Goal: Transaction & Acquisition: Purchase product/service

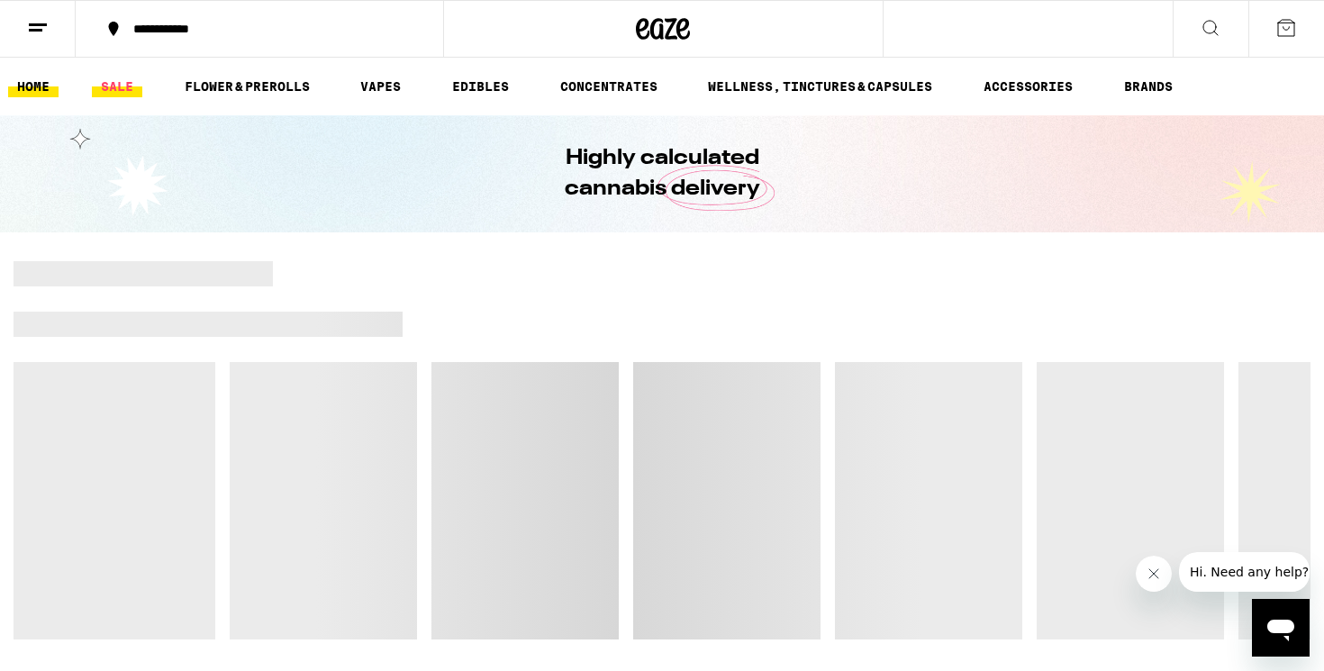
click at [118, 84] on link "SALE" at bounding box center [117, 87] width 50 height 22
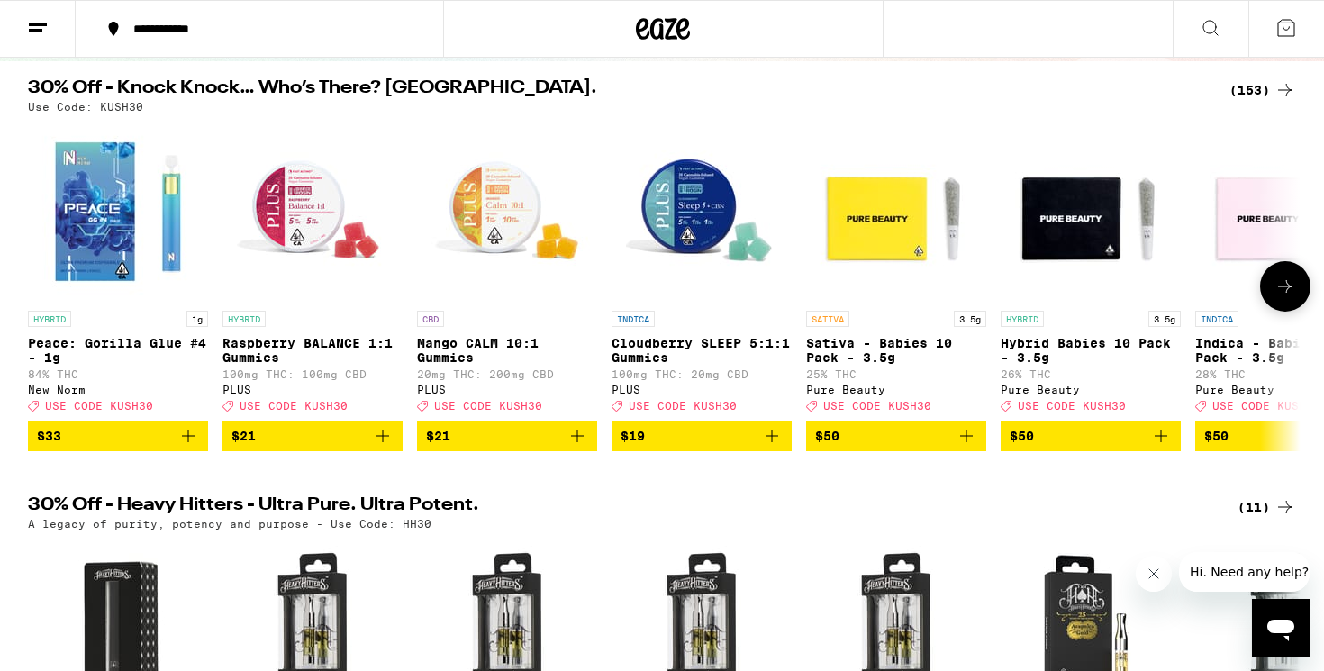
scroll to position [164, 0]
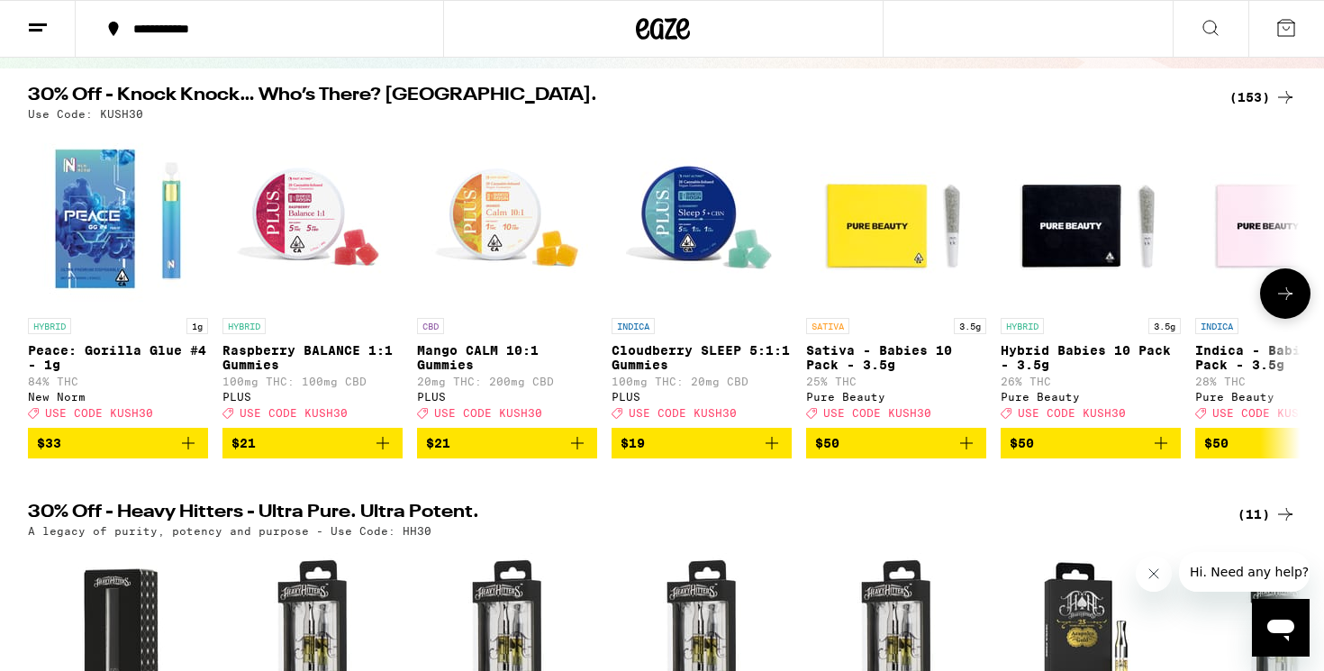
click at [1293, 302] on icon at bounding box center [1285, 294] width 22 height 22
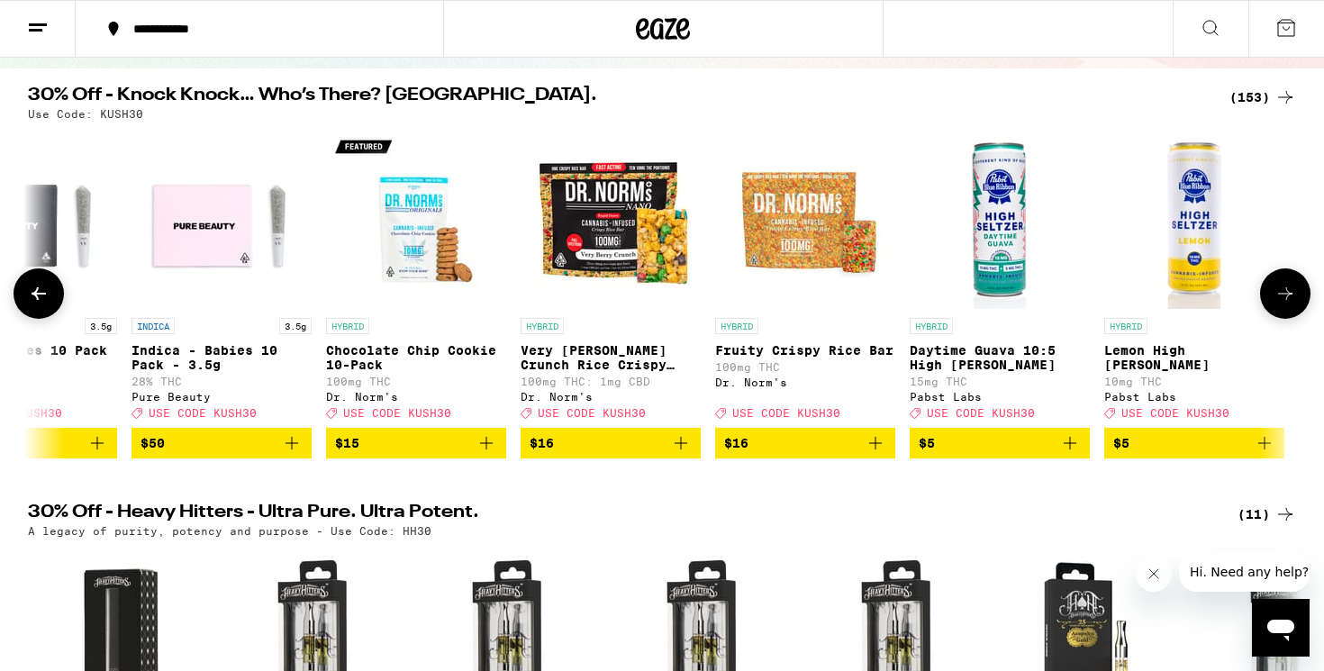
scroll to position [0, 1071]
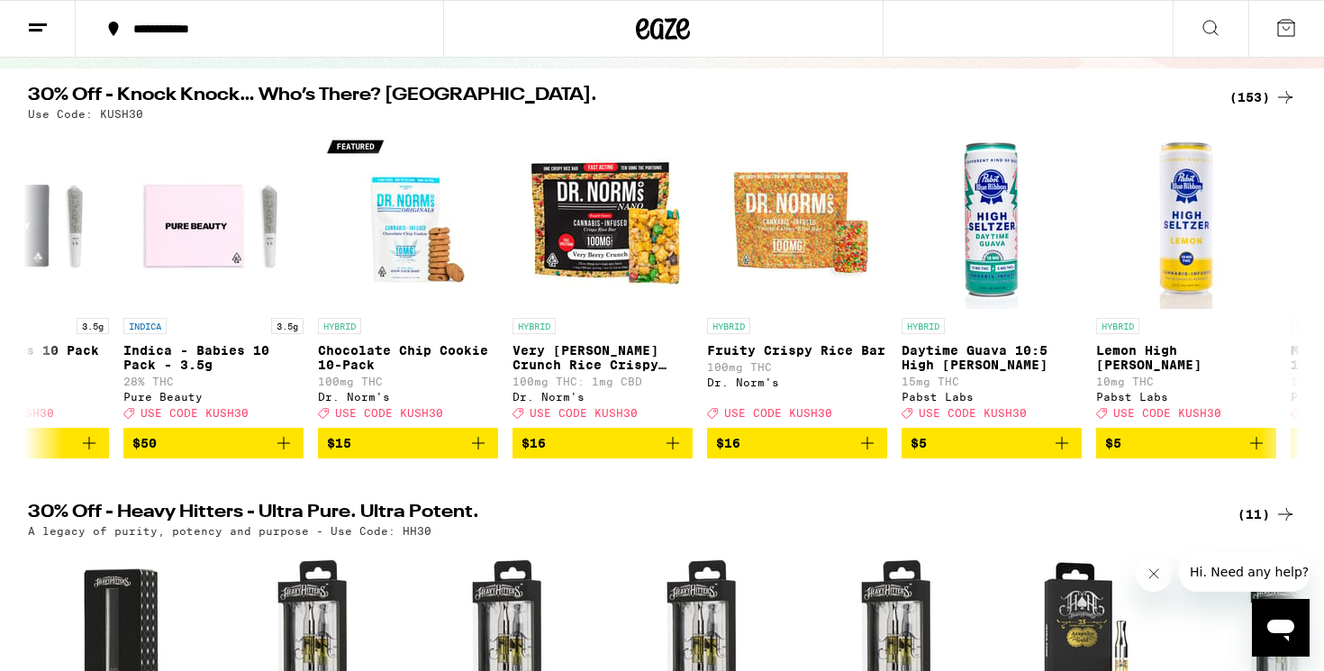
click at [1272, 99] on div "(153)" at bounding box center [1262, 97] width 67 height 22
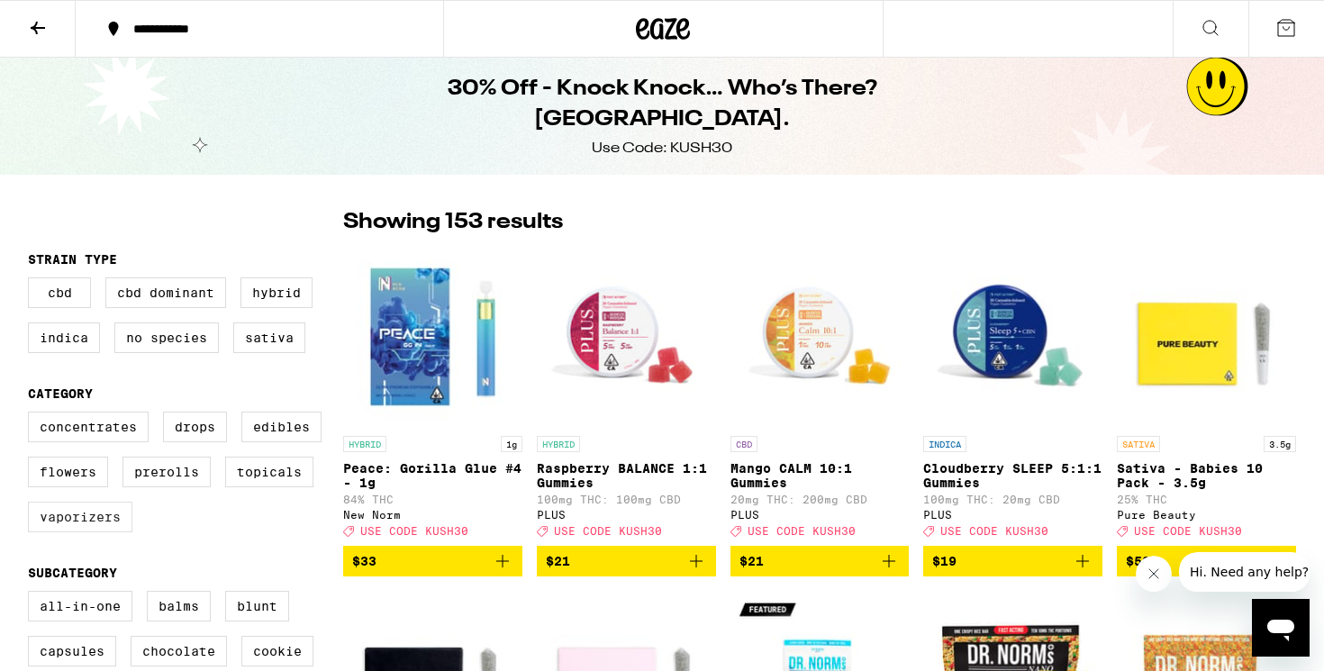
click at [111, 526] on label "Vaporizers" at bounding box center [80, 517] width 104 height 31
click at [32, 415] on input "Vaporizers" at bounding box center [32, 414] width 1 height 1
checkbox input "true"
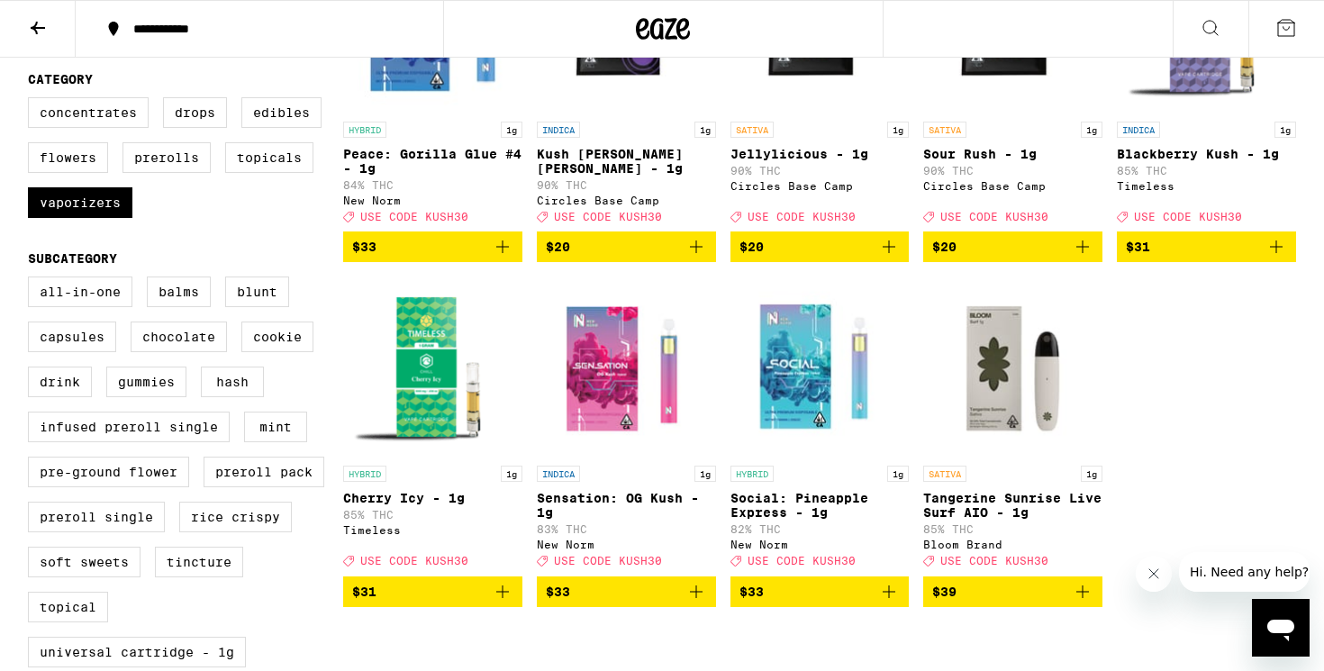
scroll to position [305, 0]
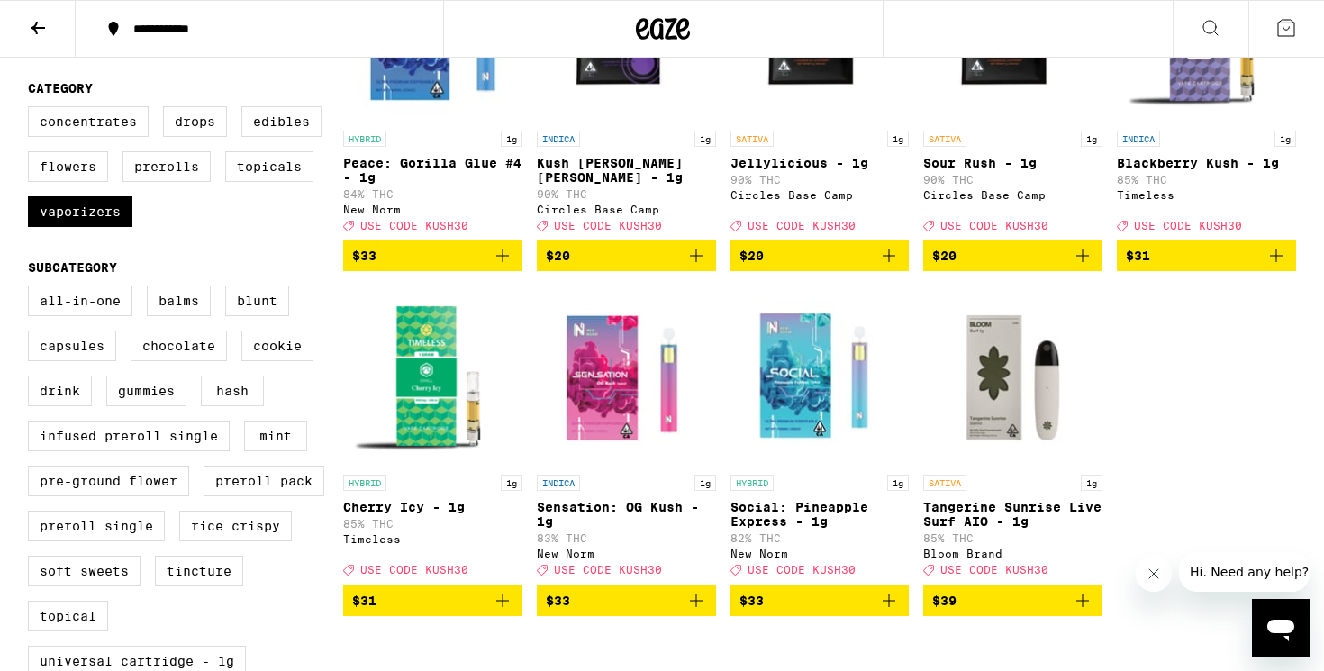
click at [705, 611] on icon "Add to bag" at bounding box center [696, 601] width 22 height 22
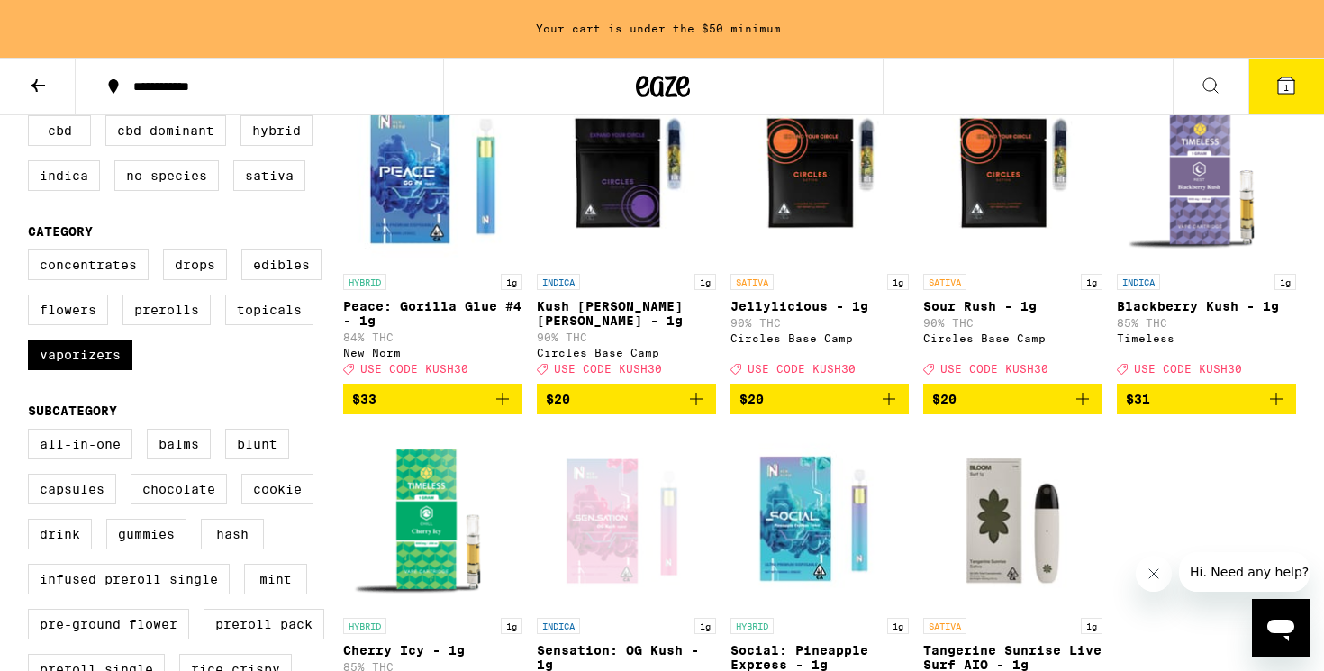
scroll to position [213, 0]
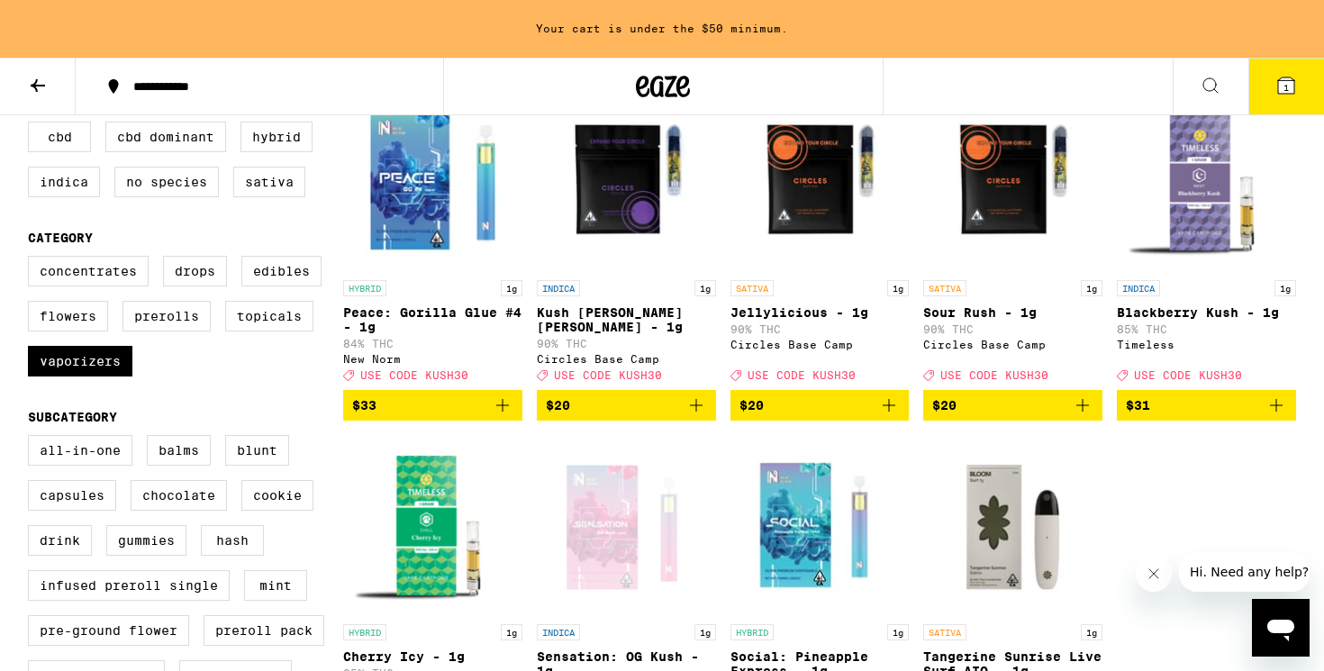
click at [504, 416] on icon "Add to bag" at bounding box center [503, 405] width 22 height 22
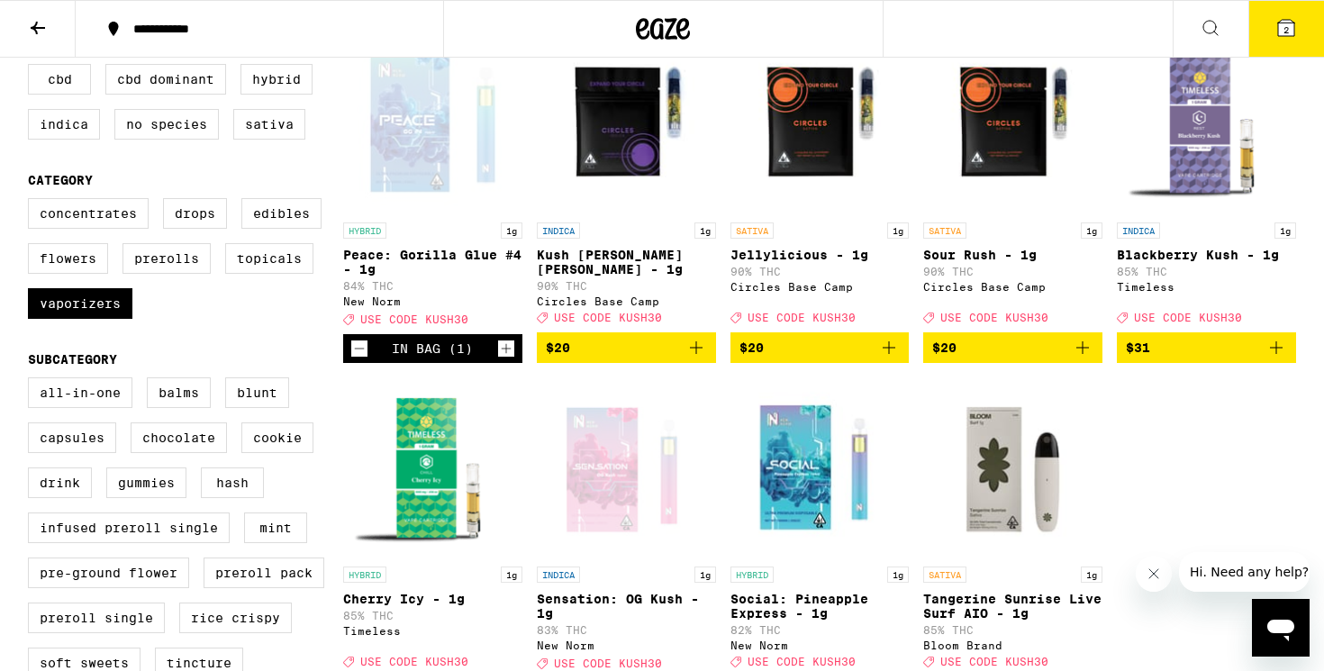
scroll to position [156, 0]
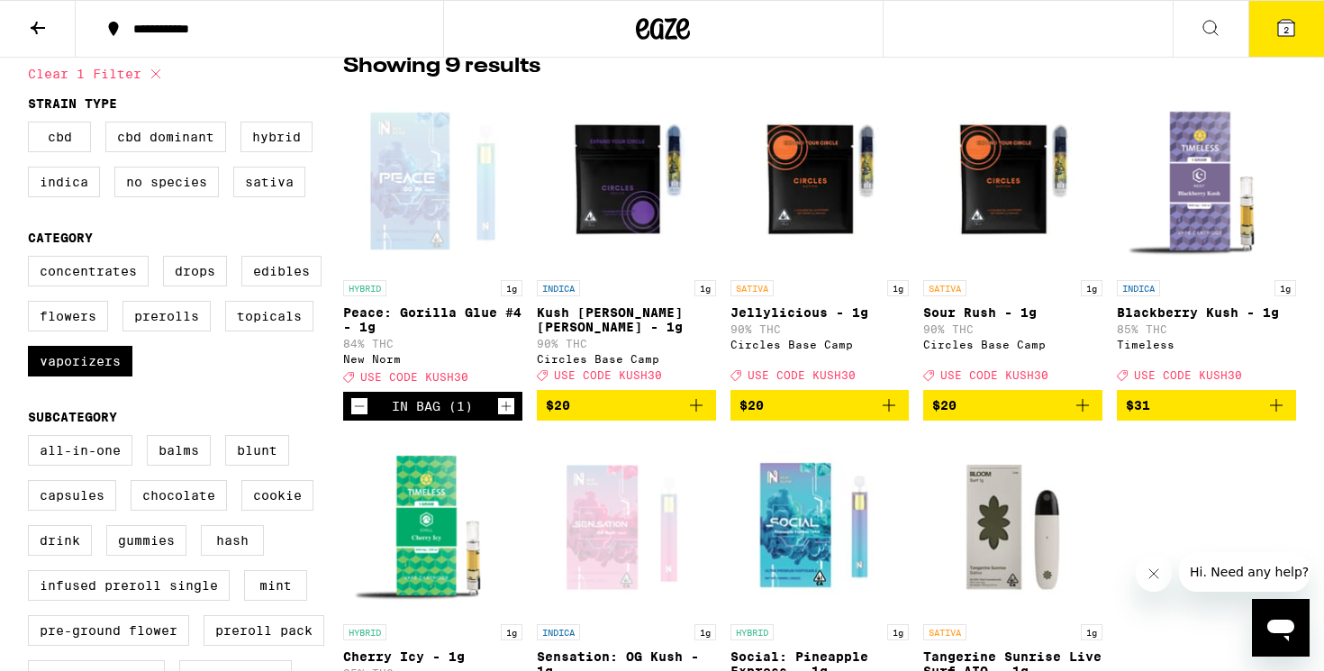
click at [1288, 31] on span "2" at bounding box center [1285, 29] width 5 height 11
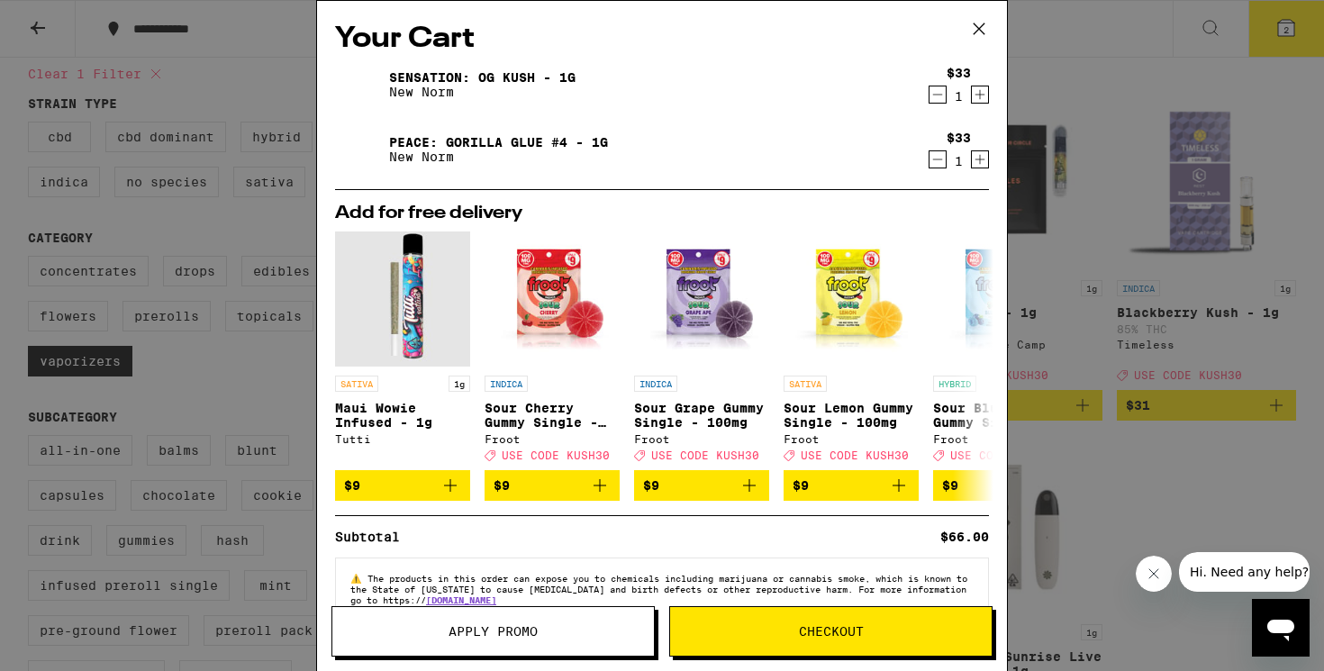
scroll to position [49, 0]
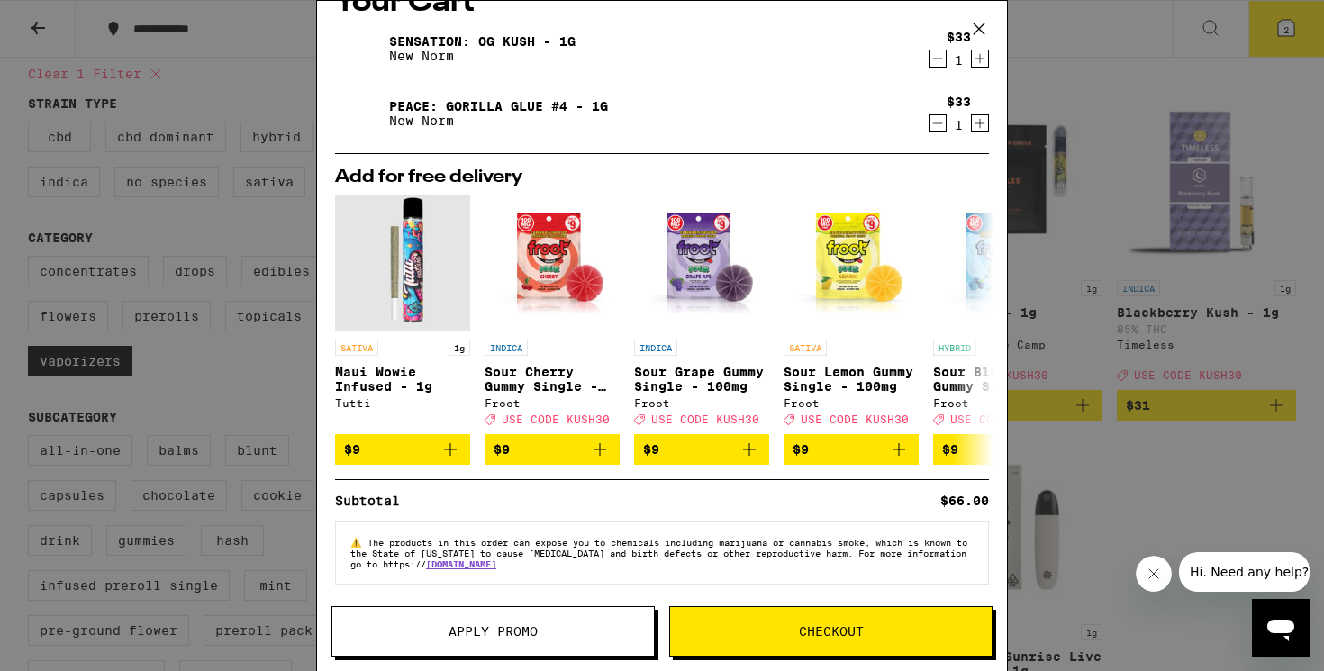
click at [570, 607] on button "Apply Promo" at bounding box center [492, 631] width 323 height 50
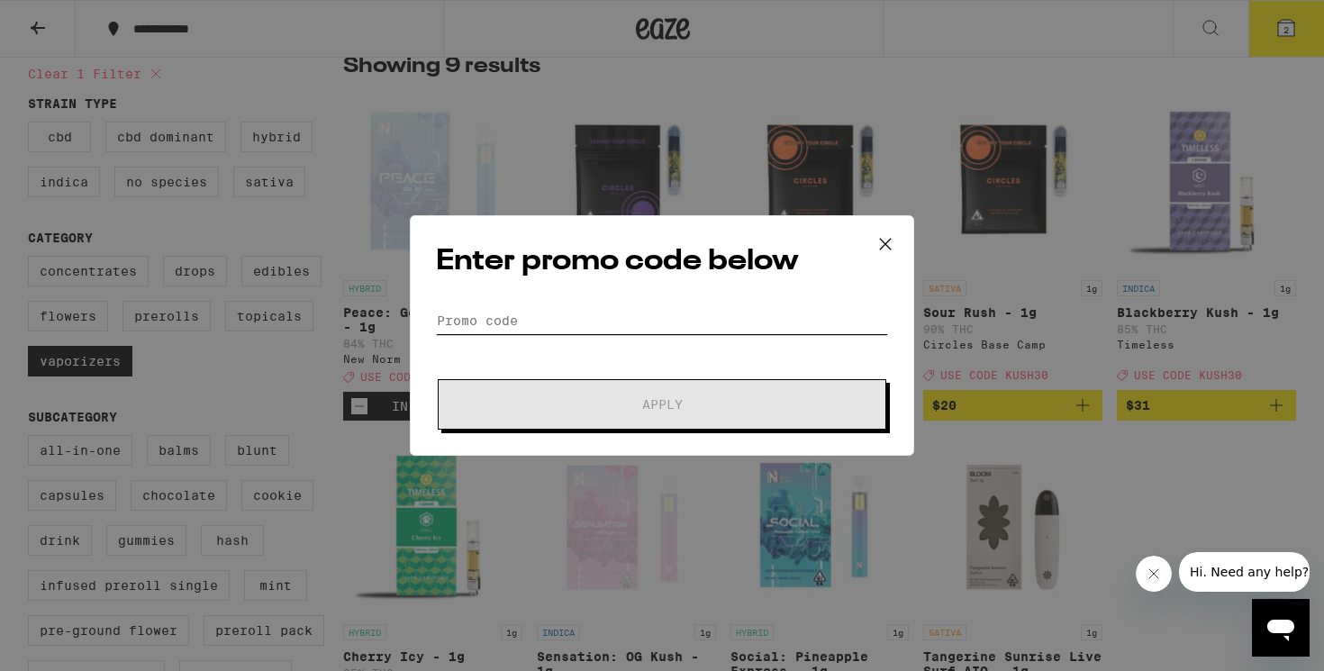
click at [523, 310] on input "Promo Code" at bounding box center [662, 320] width 452 height 27
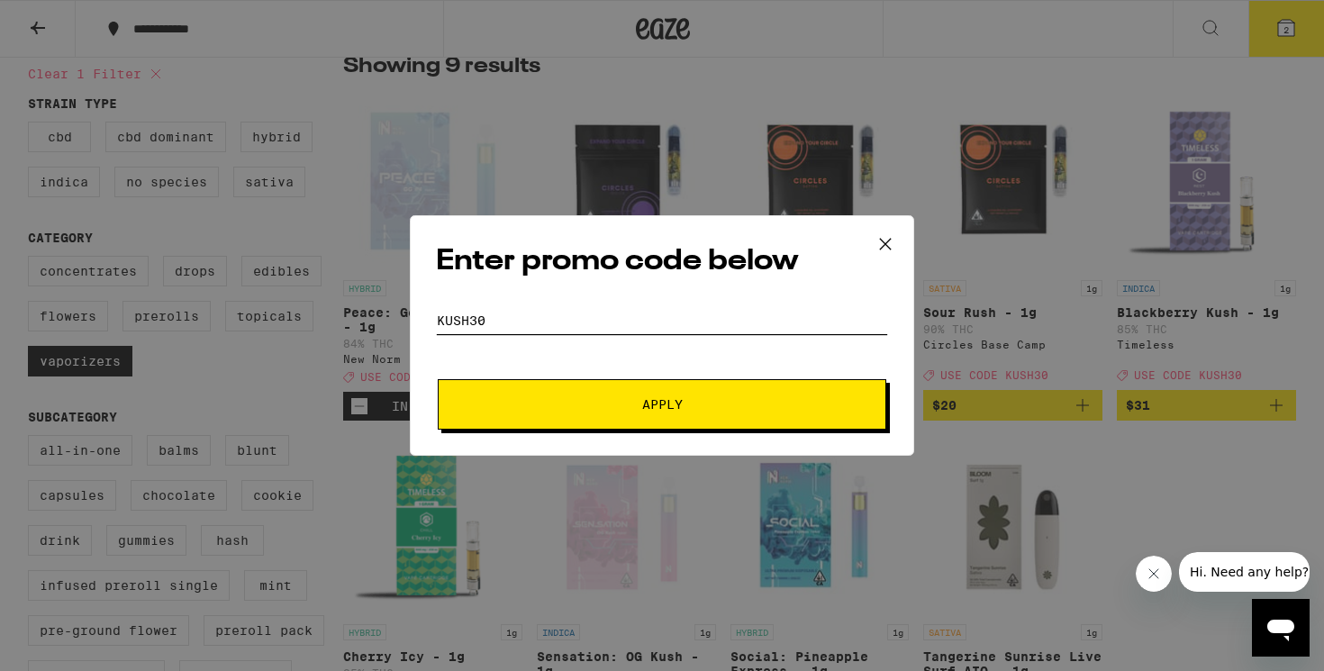
type input "KUSH30"
click at [588, 393] on button "Apply" at bounding box center [662, 404] width 448 height 50
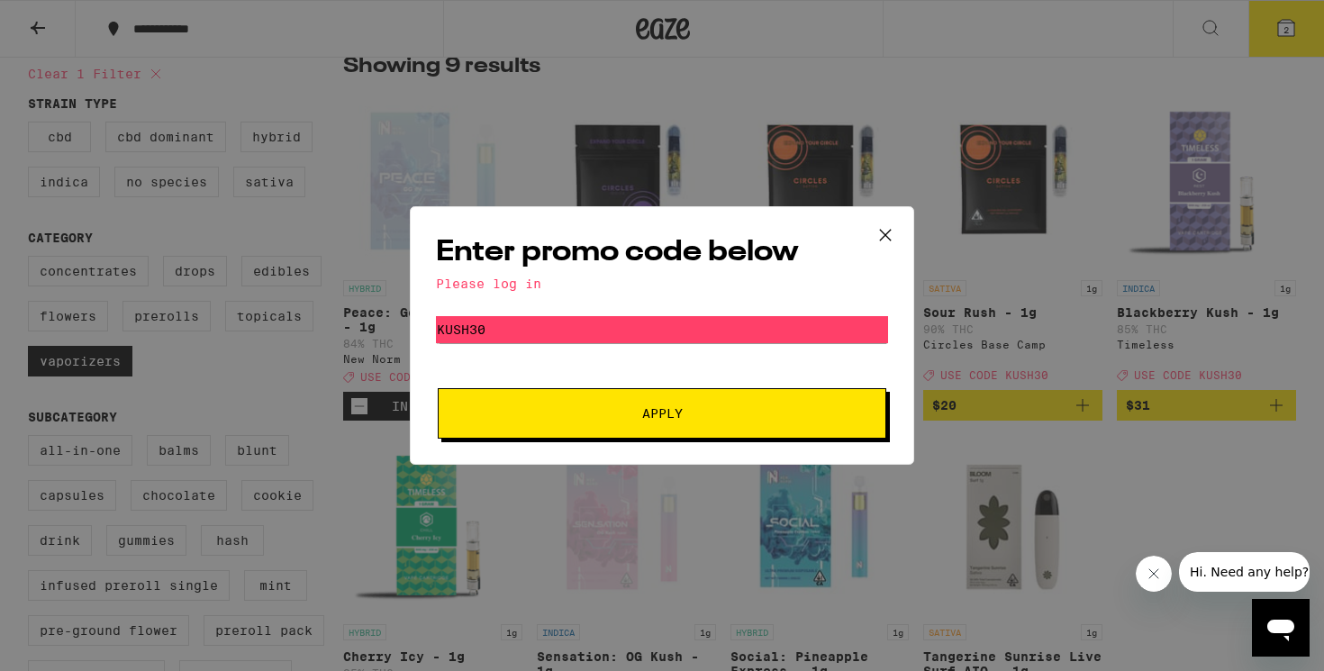
click at [882, 234] on icon at bounding box center [885, 234] width 27 height 27
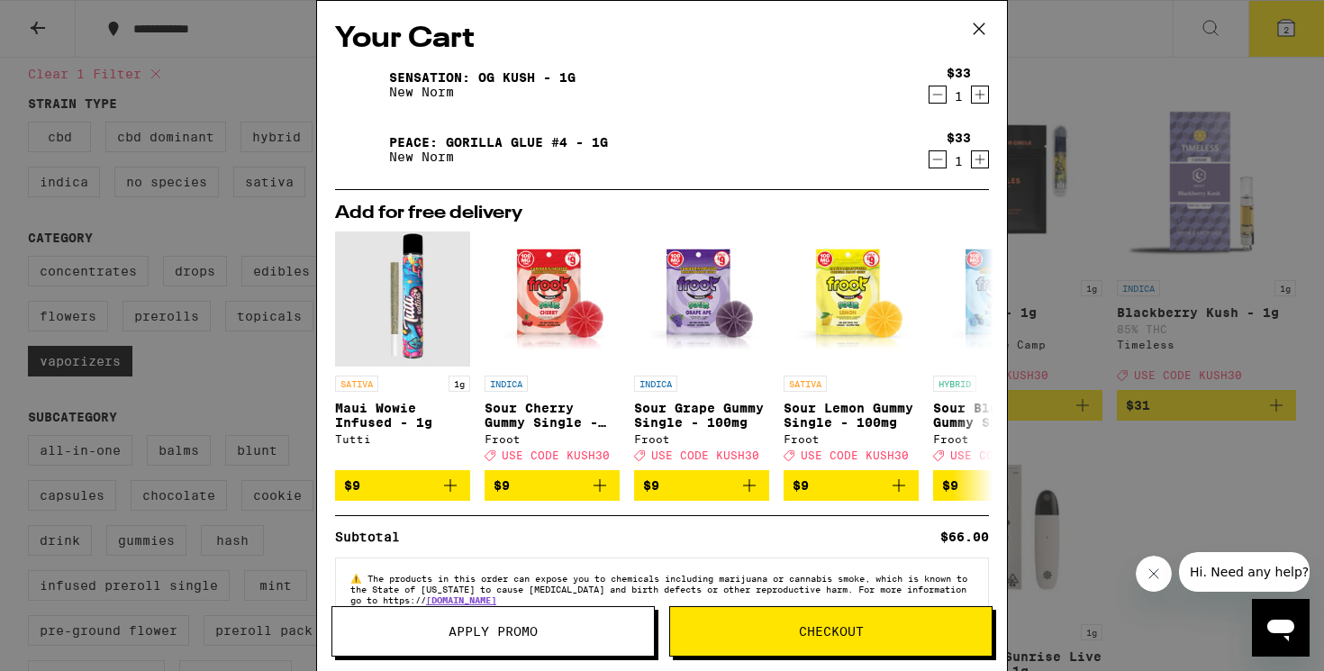
click at [973, 21] on icon at bounding box center [978, 28] width 27 height 27
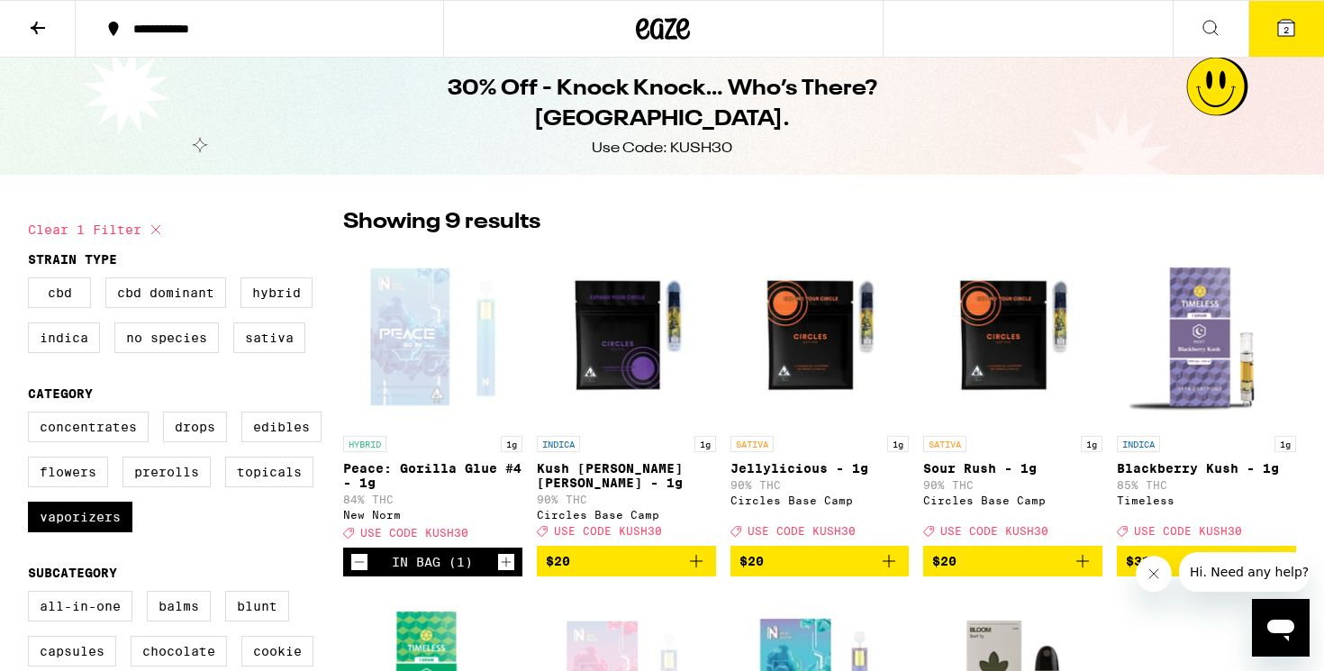
click at [26, 40] on button at bounding box center [38, 29] width 76 height 57
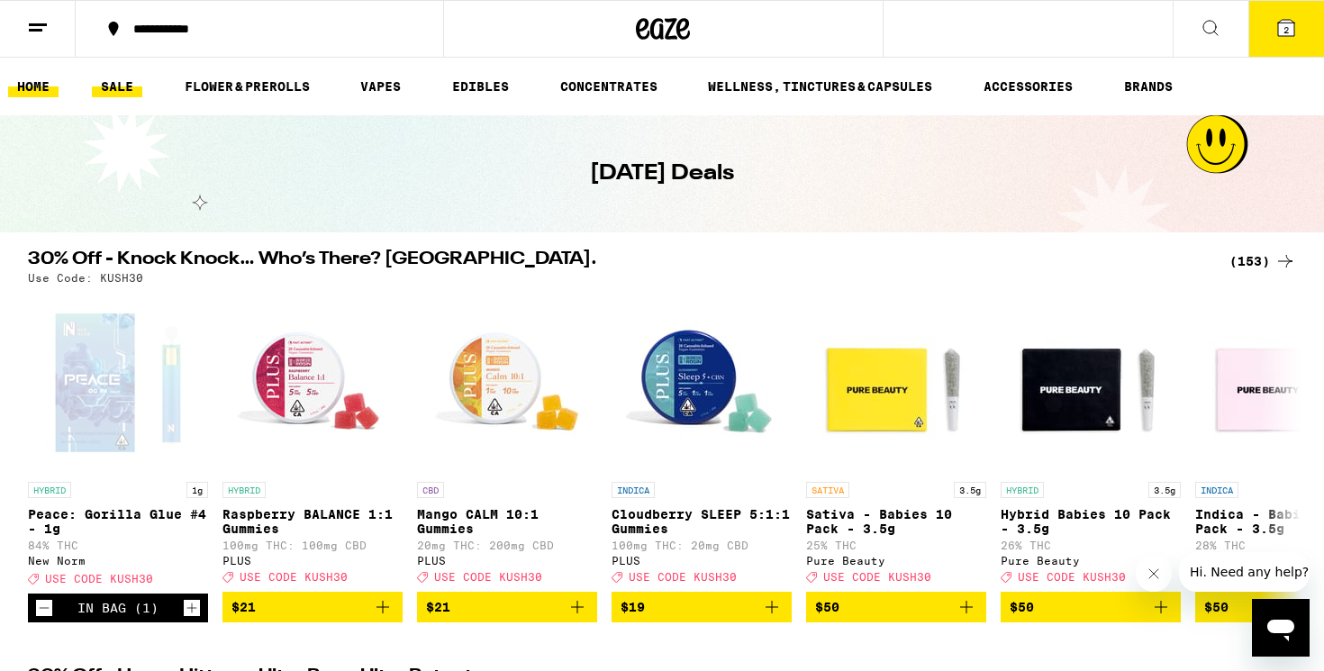
click at [27, 87] on link "HOME" at bounding box center [33, 87] width 50 height 22
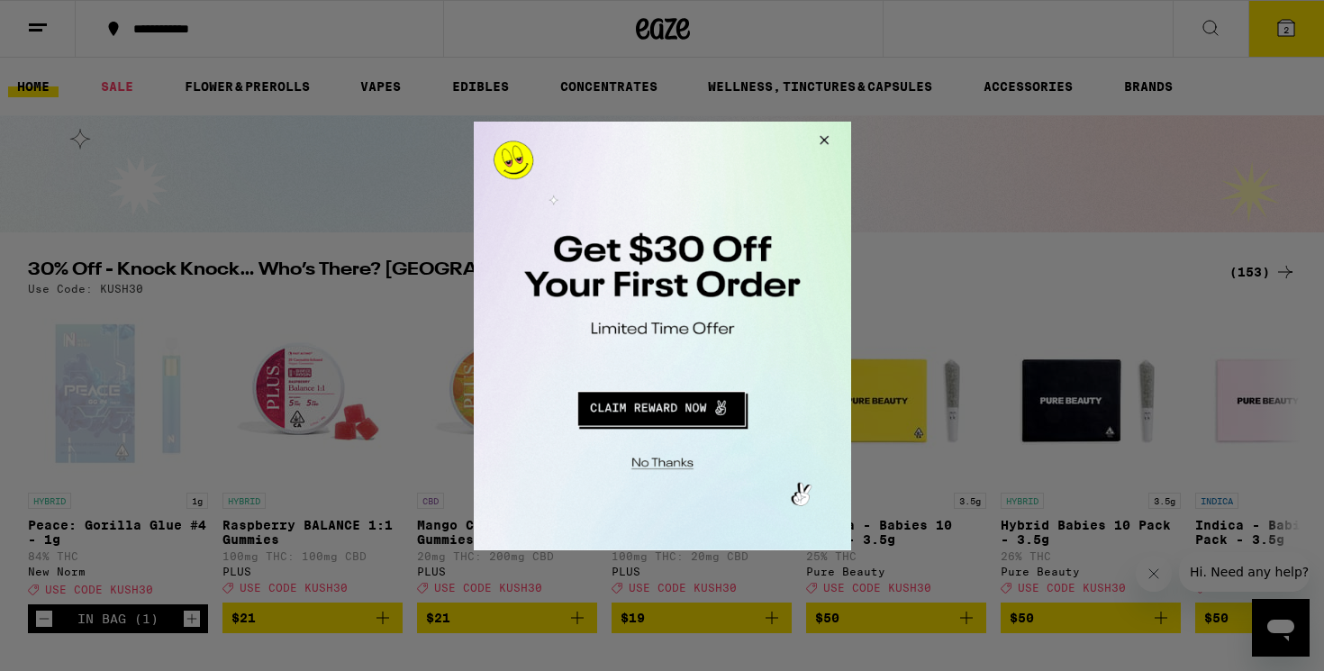
click at [670, 461] on button "Close Modal" at bounding box center [658, 460] width 366 height 28
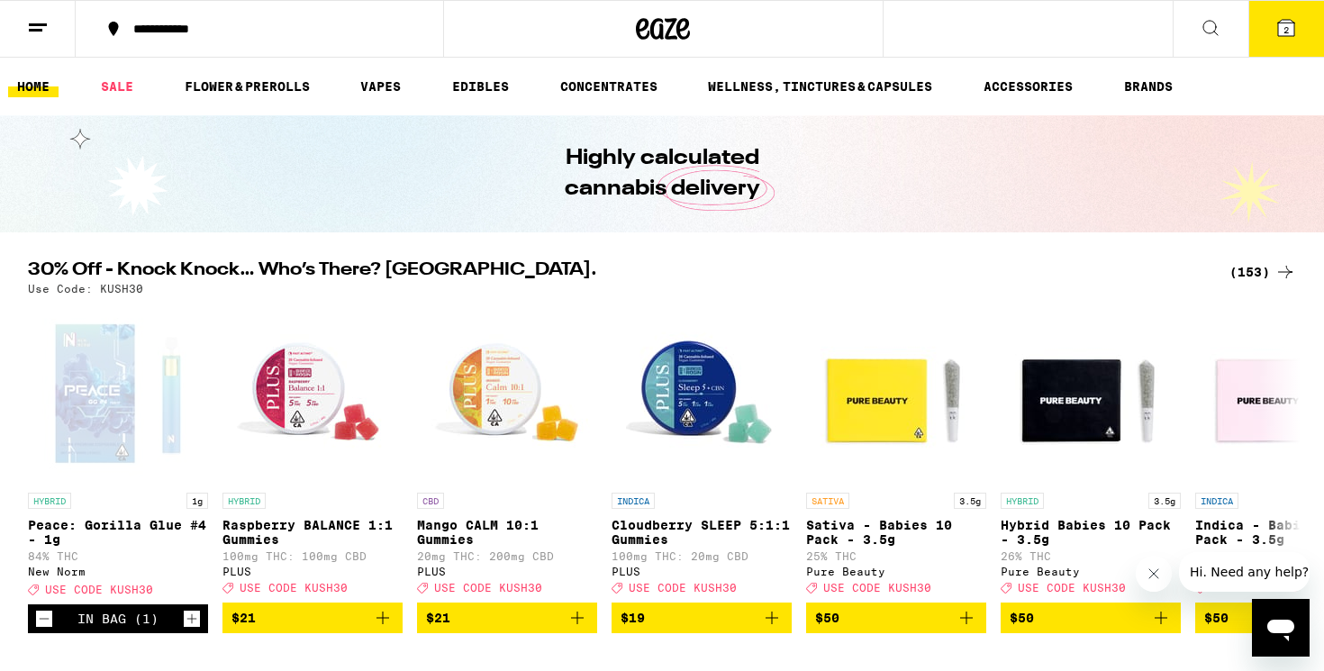
click at [1285, 41] on button "2" at bounding box center [1286, 29] width 76 height 56
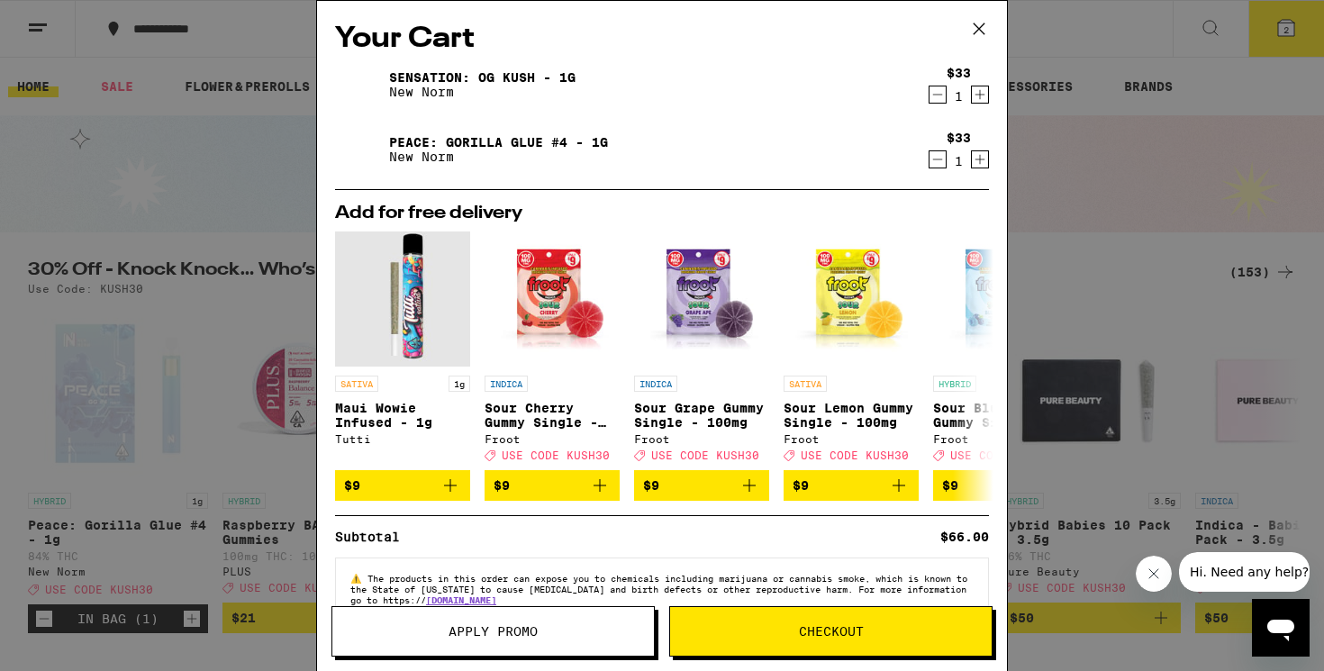
click at [592, 628] on span "Apply Promo" at bounding box center [492, 631] width 321 height 13
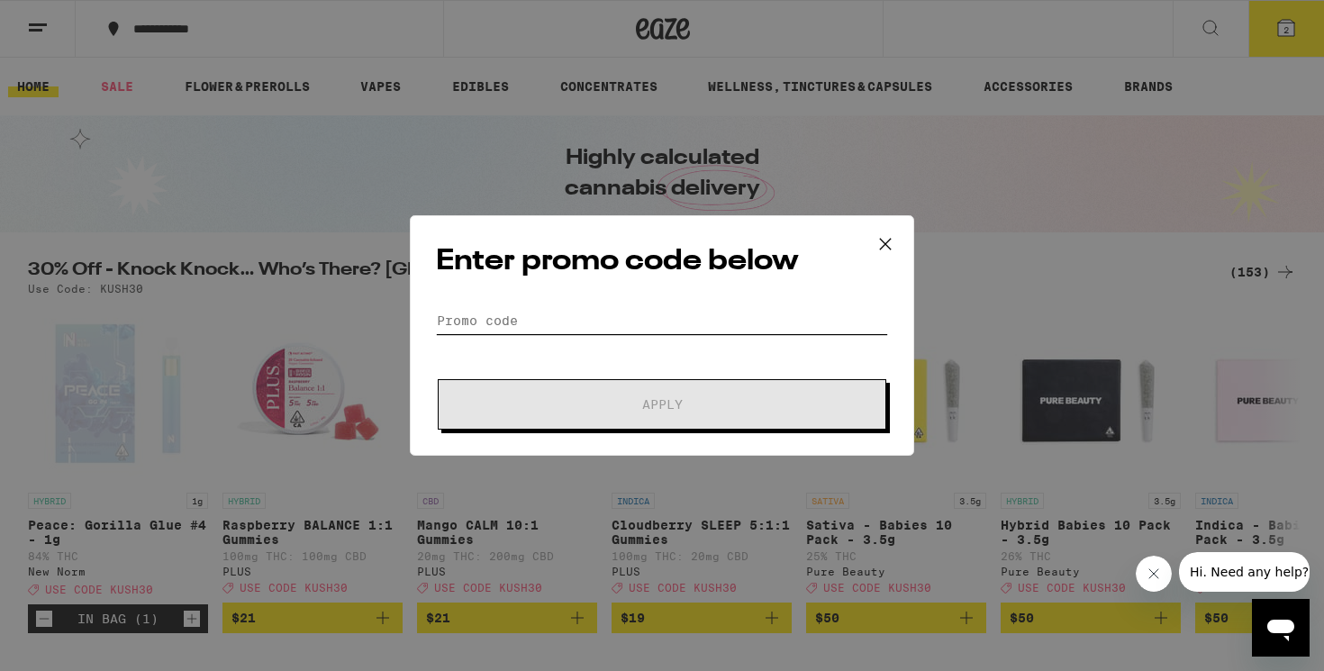
click at [533, 315] on input "Promo Code" at bounding box center [662, 320] width 452 height 27
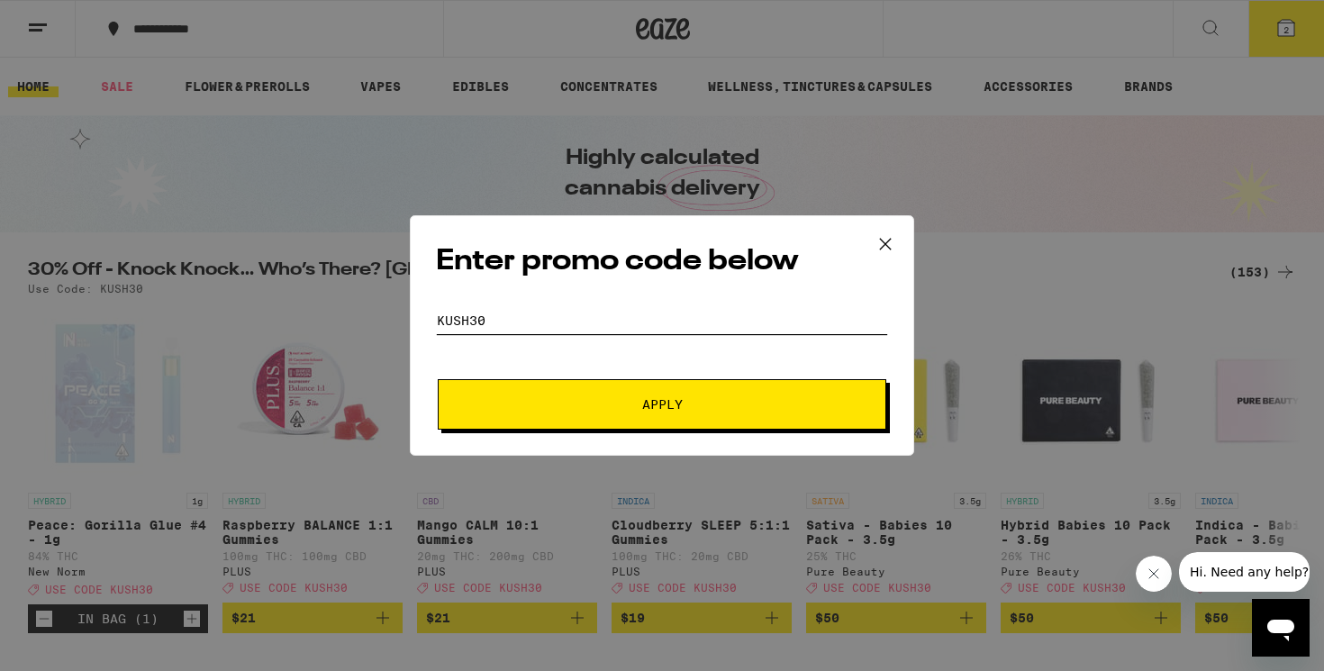
type input "KUSH30"
click at [556, 398] on span "Apply" at bounding box center [662, 404] width 324 height 13
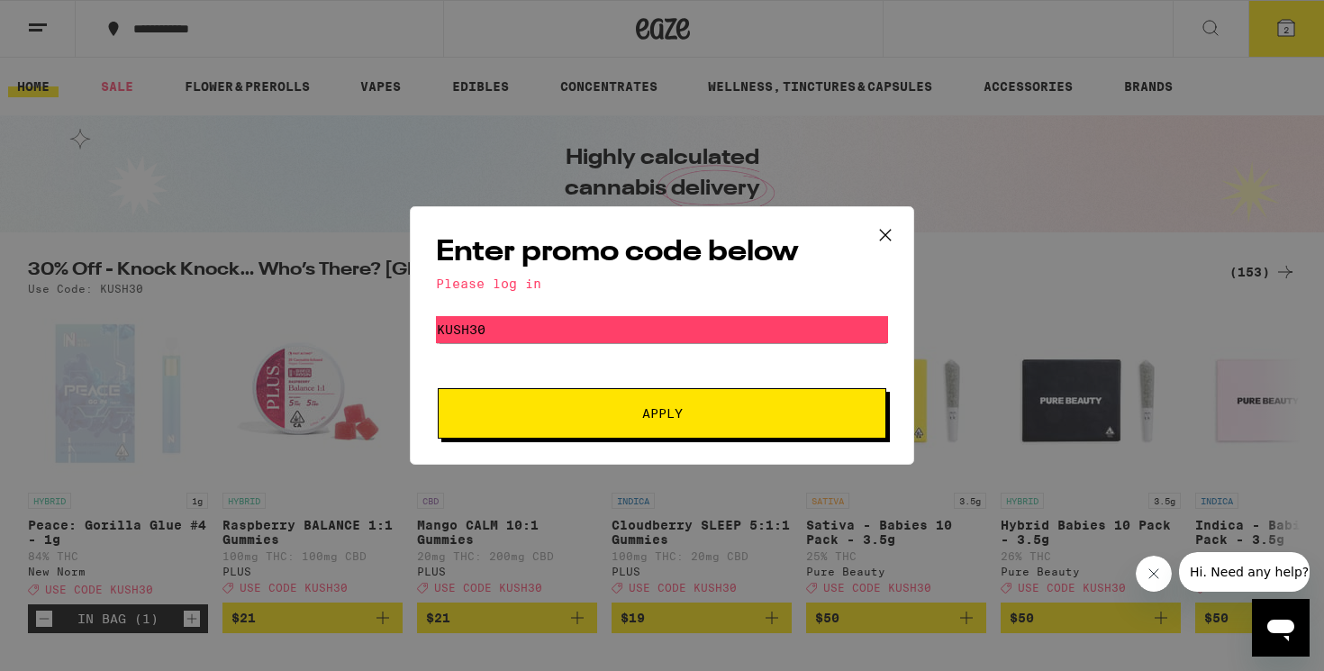
click at [880, 238] on icon at bounding box center [885, 234] width 27 height 27
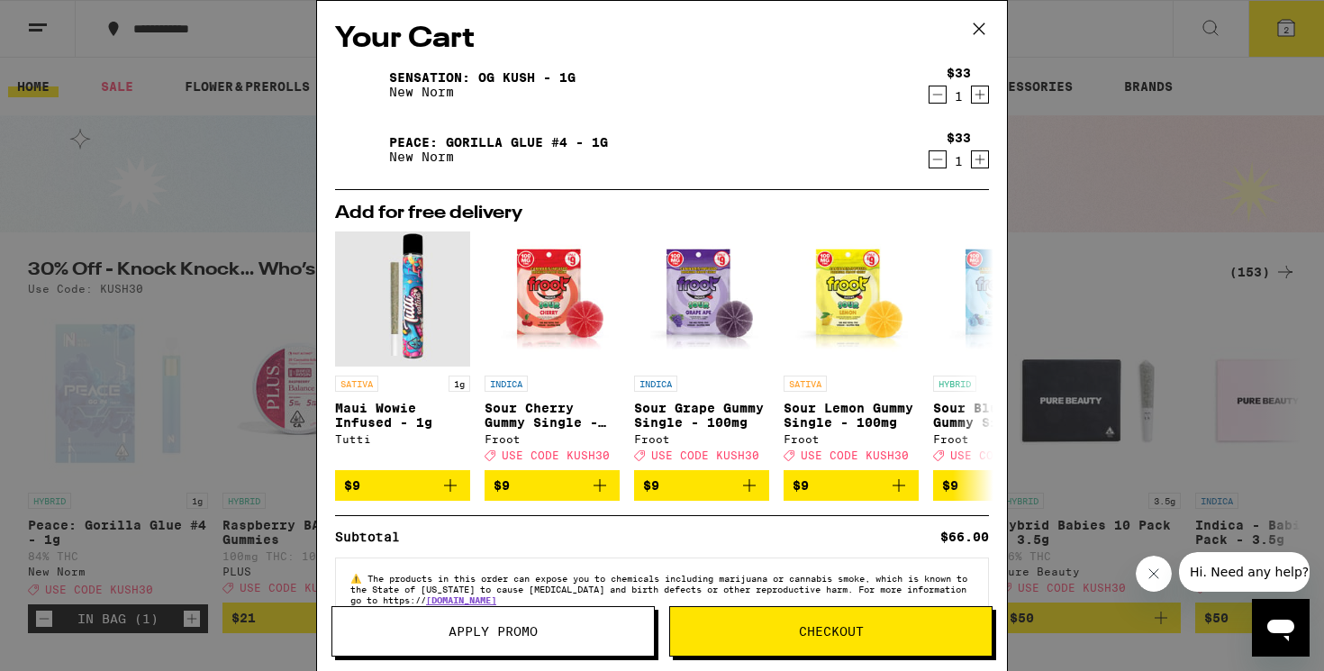
click at [847, 627] on span "Checkout" at bounding box center [831, 631] width 65 height 13
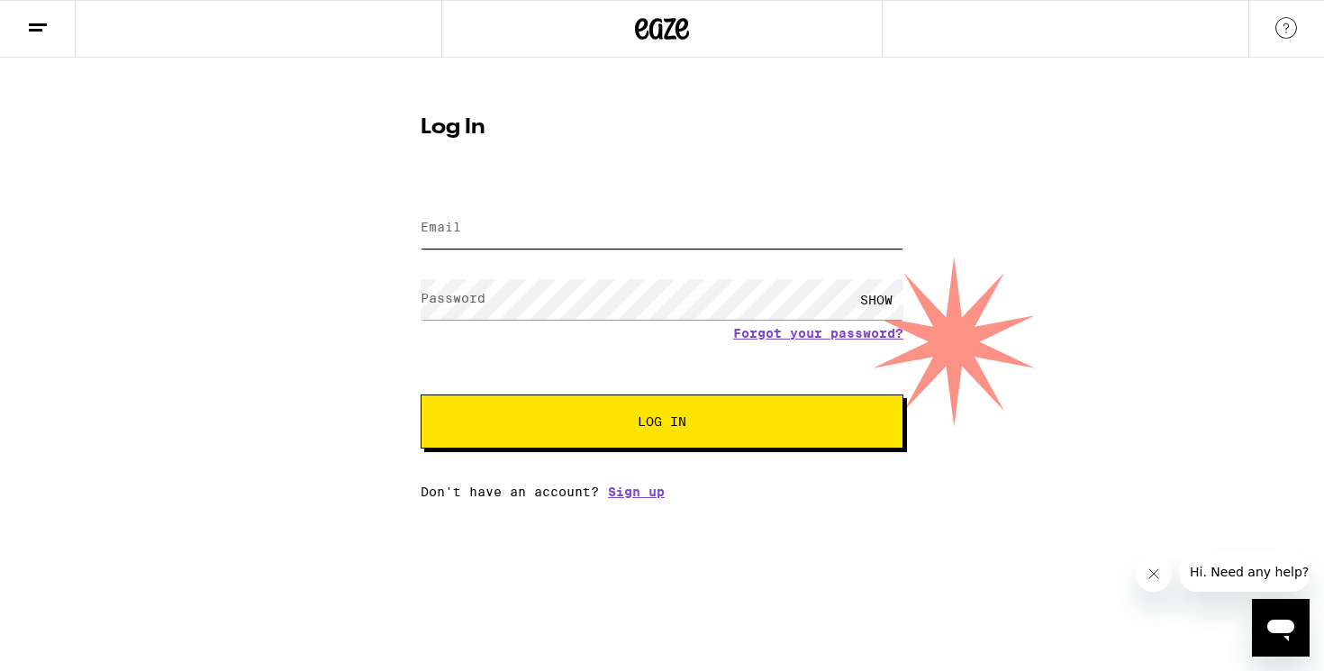
click at [462, 224] on input "Email" at bounding box center [661, 228] width 483 height 41
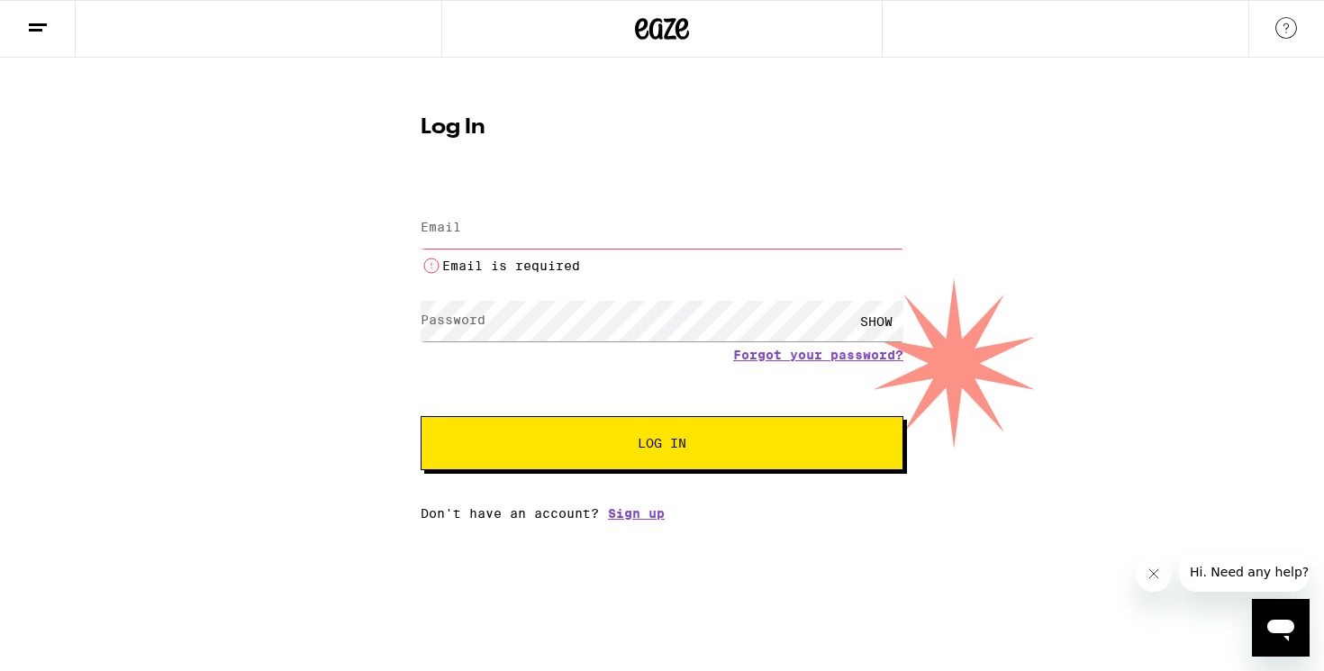
type input "[EMAIL_ADDRESS][DOMAIN_NAME]"
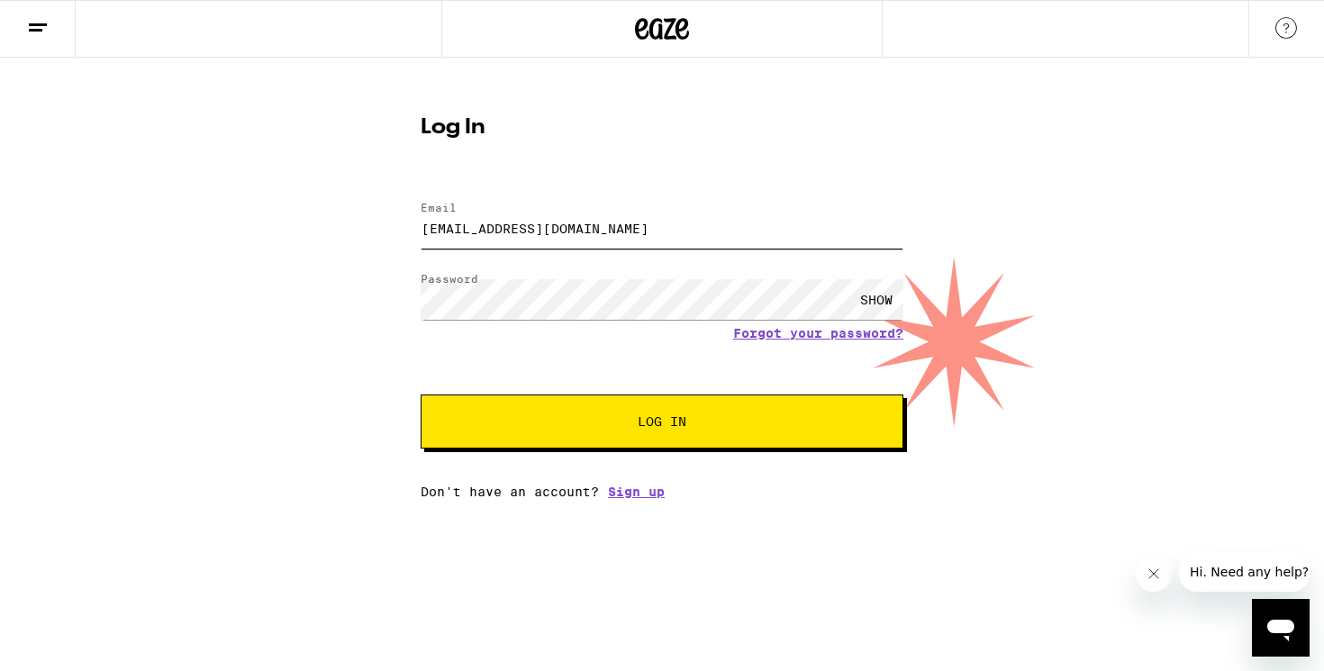
click at [420, 394] on button "Log In" at bounding box center [661, 421] width 483 height 54
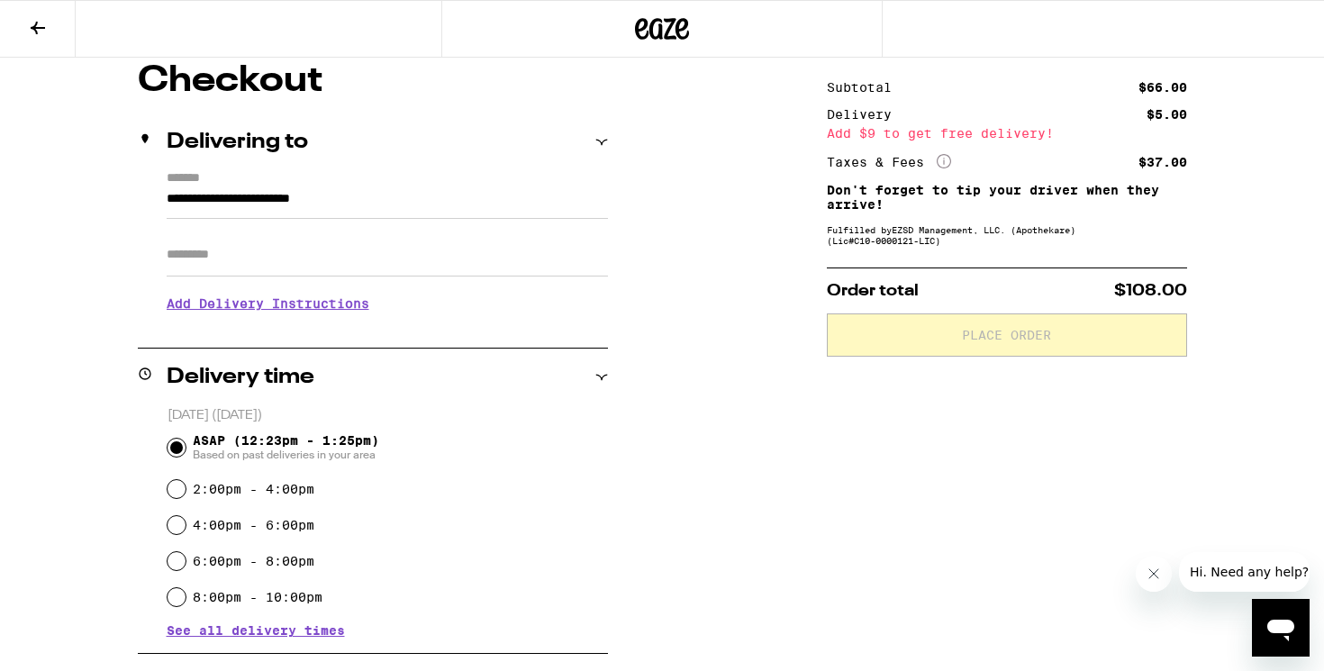
scroll to position [160, 0]
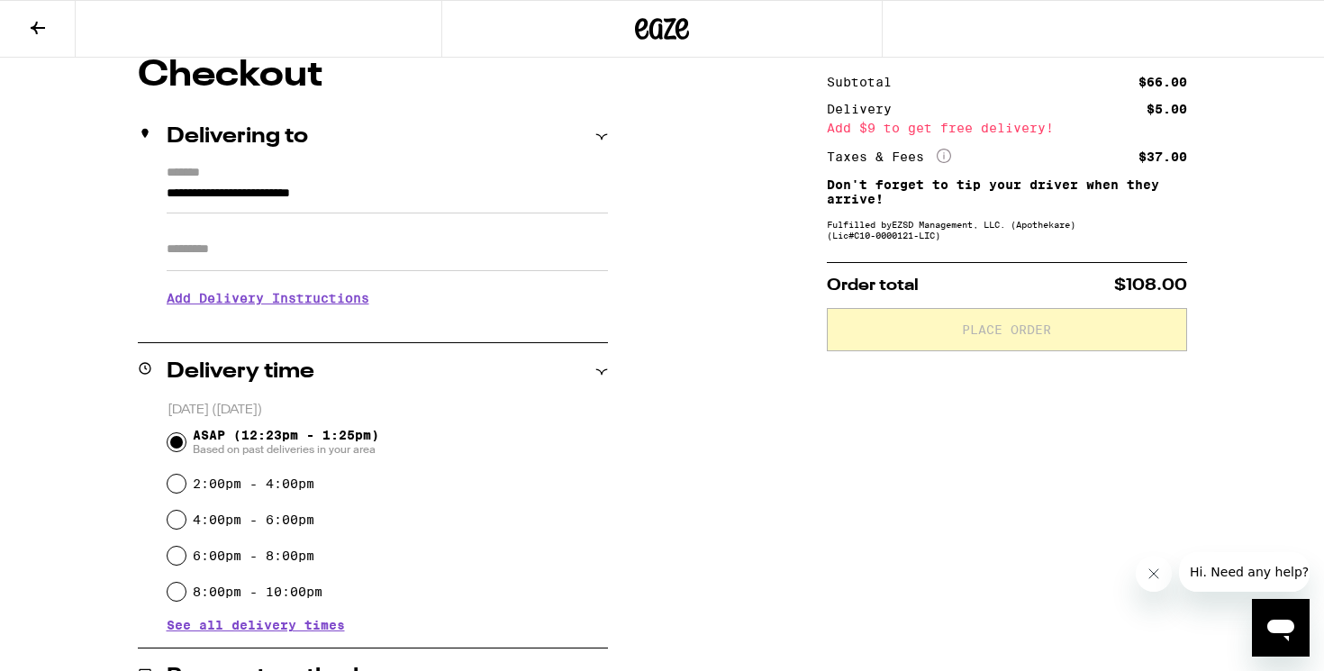
click at [944, 160] on icon "More Info" at bounding box center [943, 156] width 14 height 14
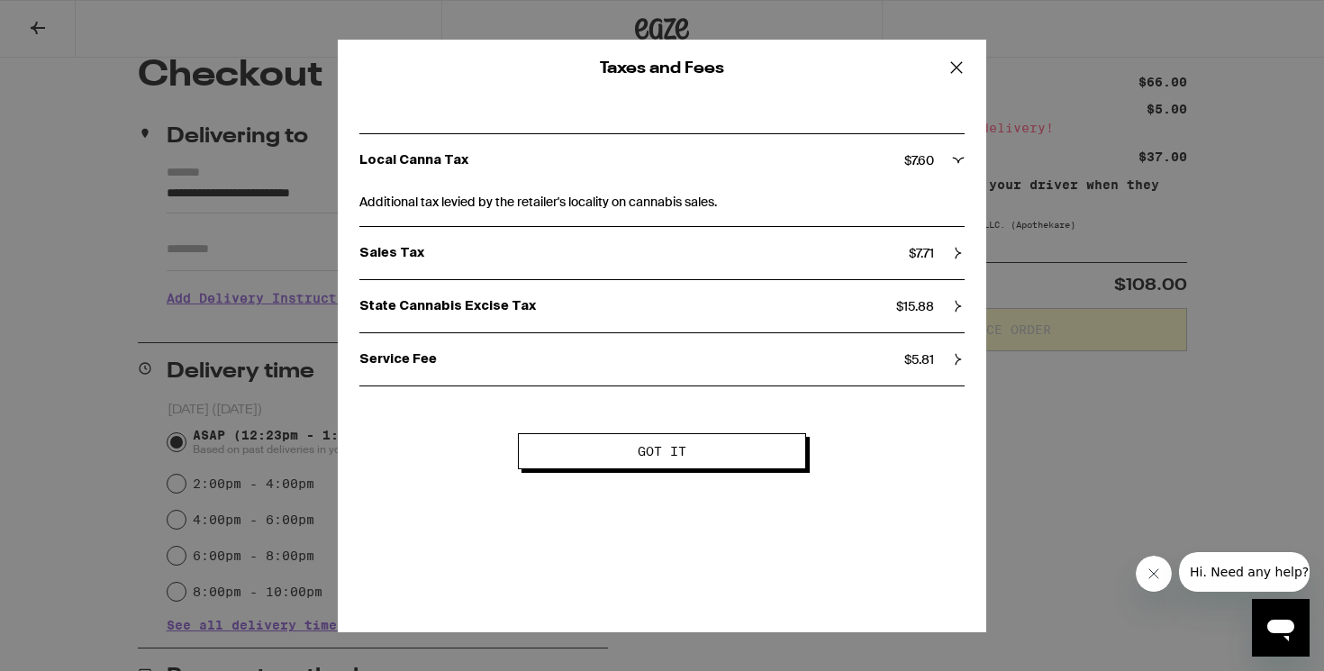
click at [964, 70] on icon at bounding box center [956, 67] width 27 height 27
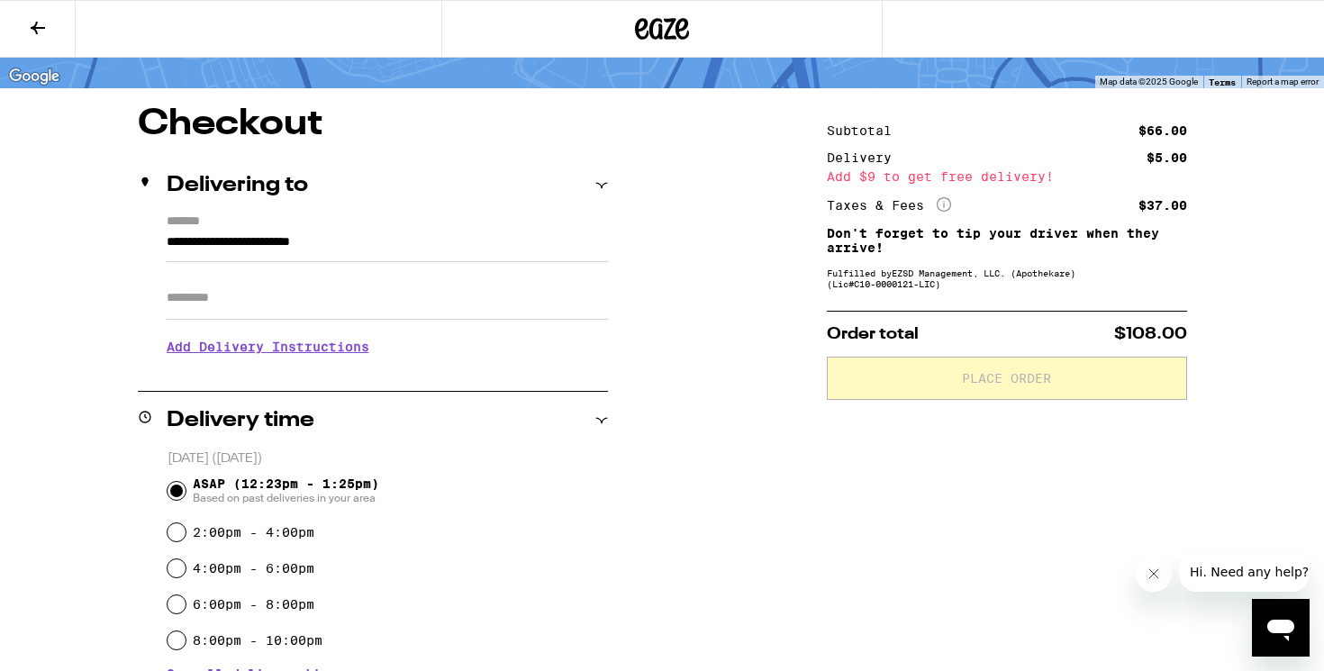
scroll to position [0, 0]
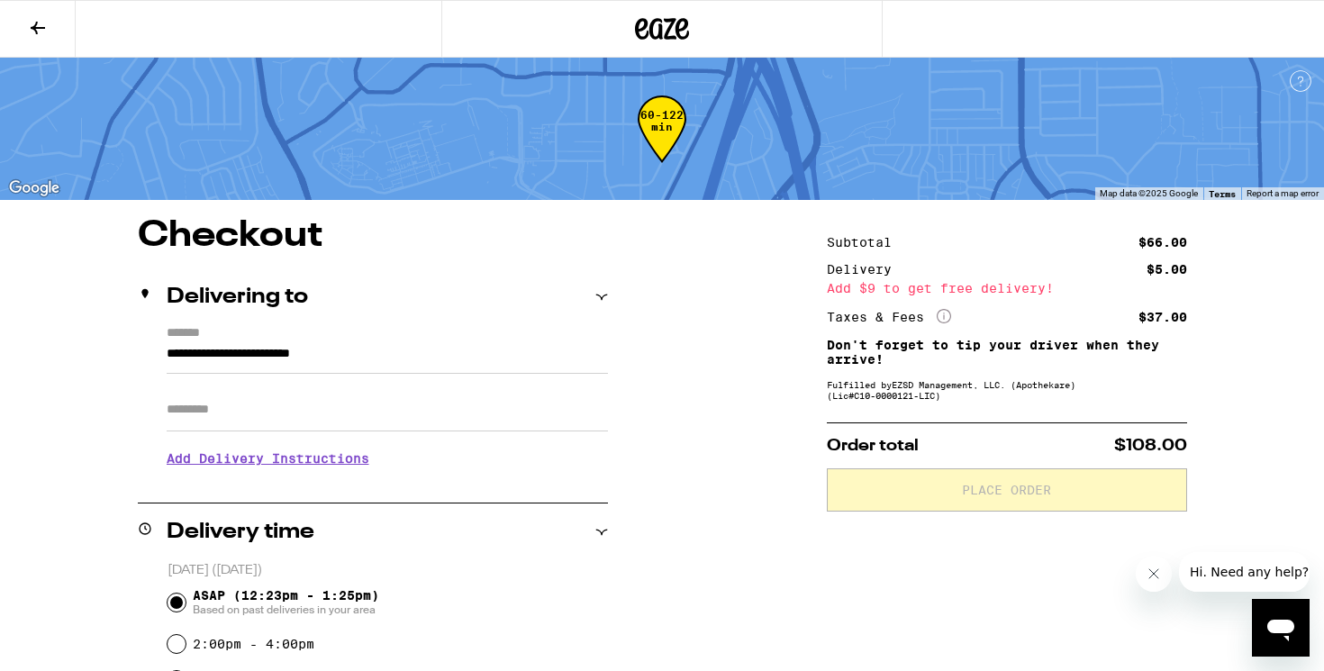
click at [50, 36] on button at bounding box center [38, 29] width 76 height 57
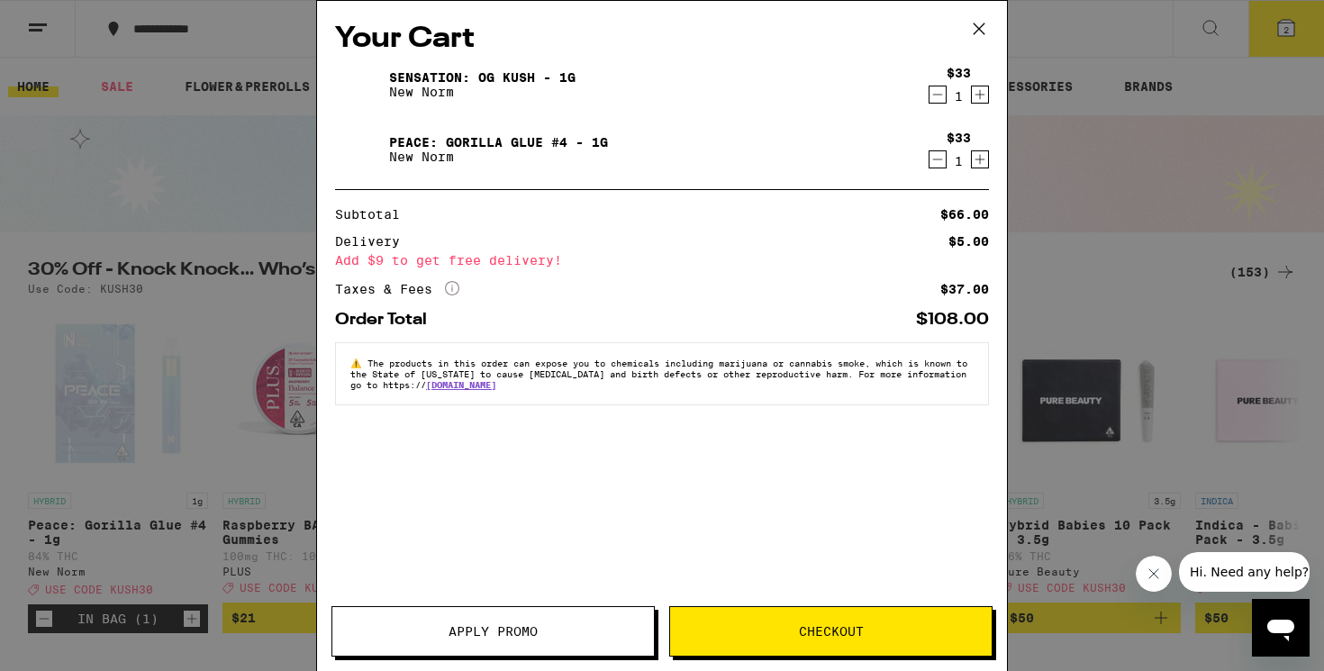
click at [572, 625] on span "Apply Promo" at bounding box center [492, 631] width 321 height 13
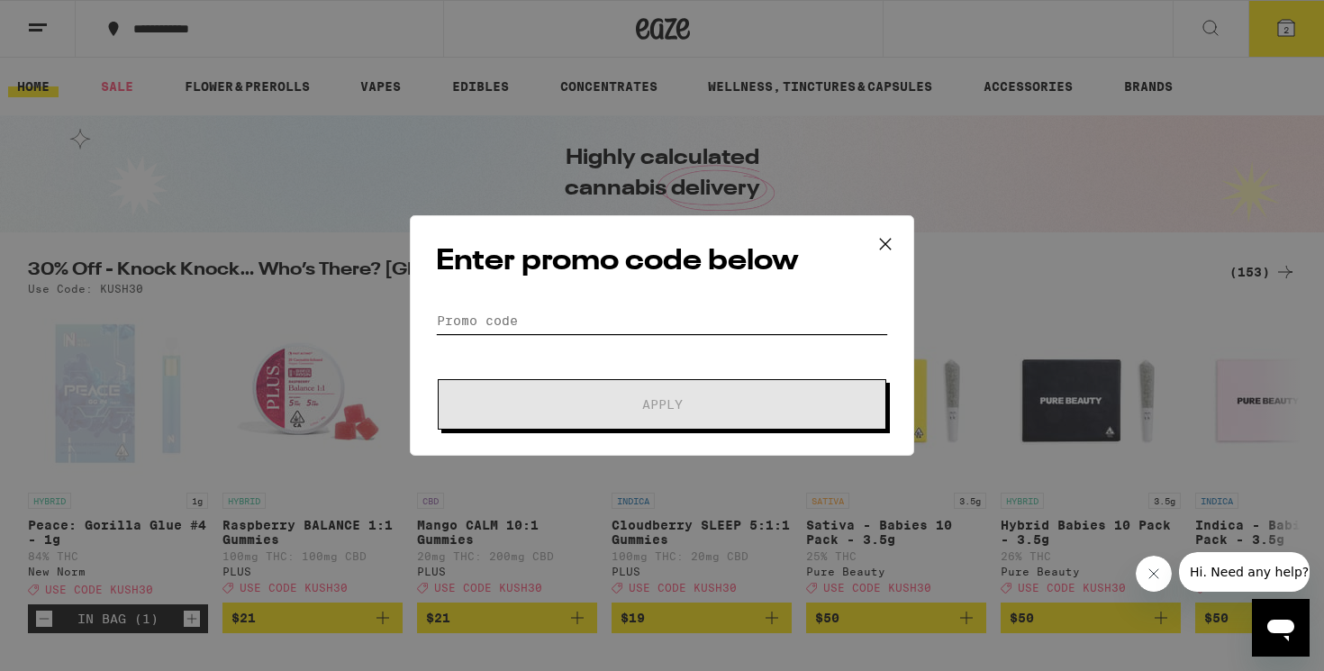
click at [525, 318] on input "Promo Code" at bounding box center [662, 320] width 452 height 27
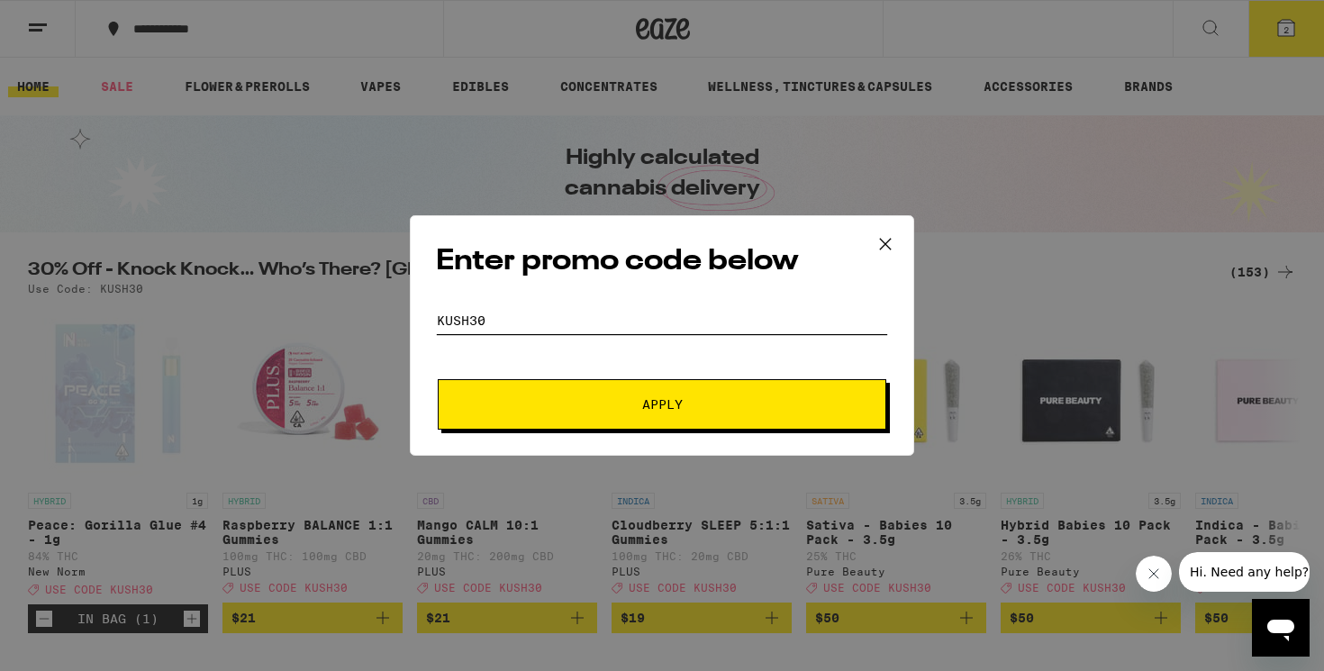
type input "Kush30"
click at [438, 379] on button "Apply" at bounding box center [662, 404] width 448 height 50
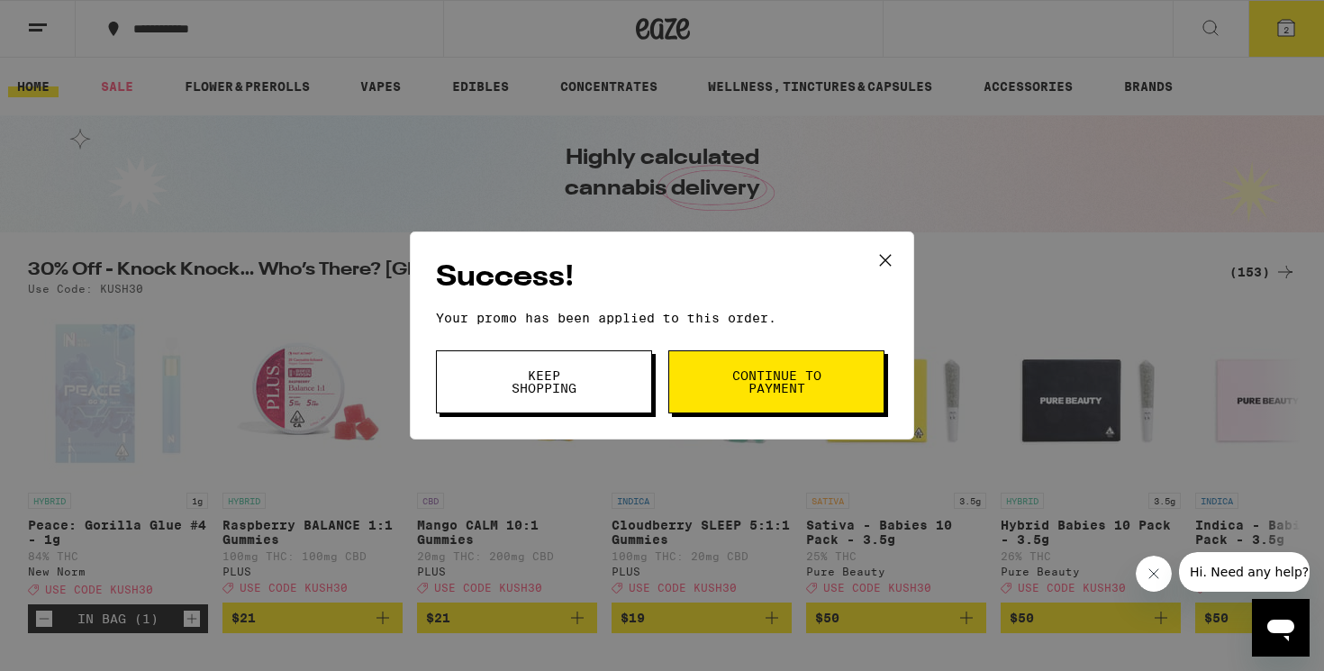
click at [602, 389] on button "Keep Shopping" at bounding box center [544, 381] width 216 height 63
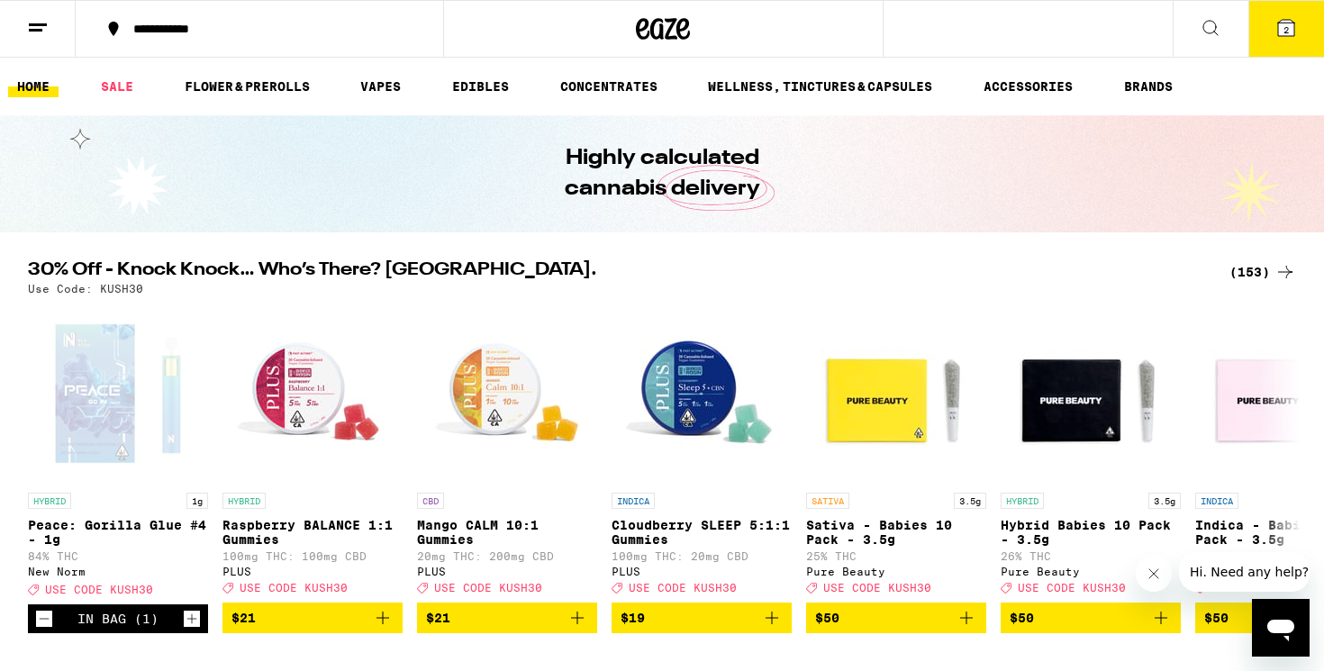
click at [1306, 33] on button "2" at bounding box center [1286, 29] width 76 height 56
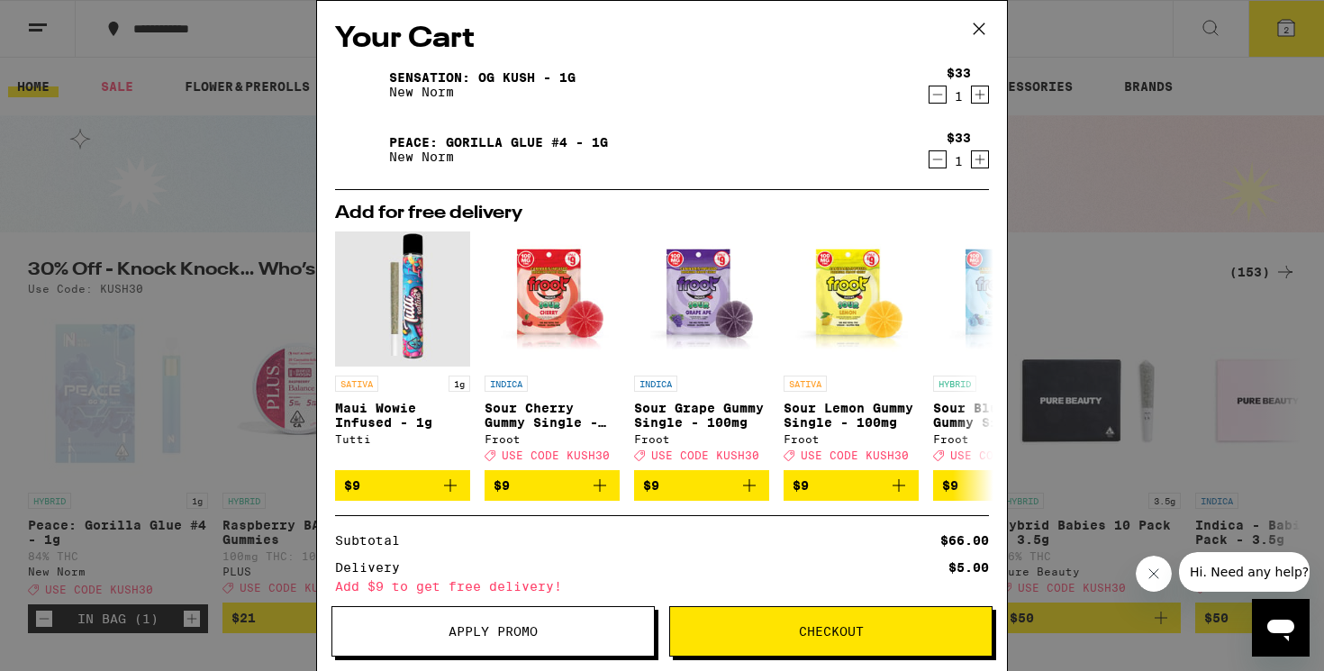
click at [937, 95] on icon "Decrement" at bounding box center [937, 95] width 16 height 22
